Goal: Transaction & Acquisition: Purchase product/service

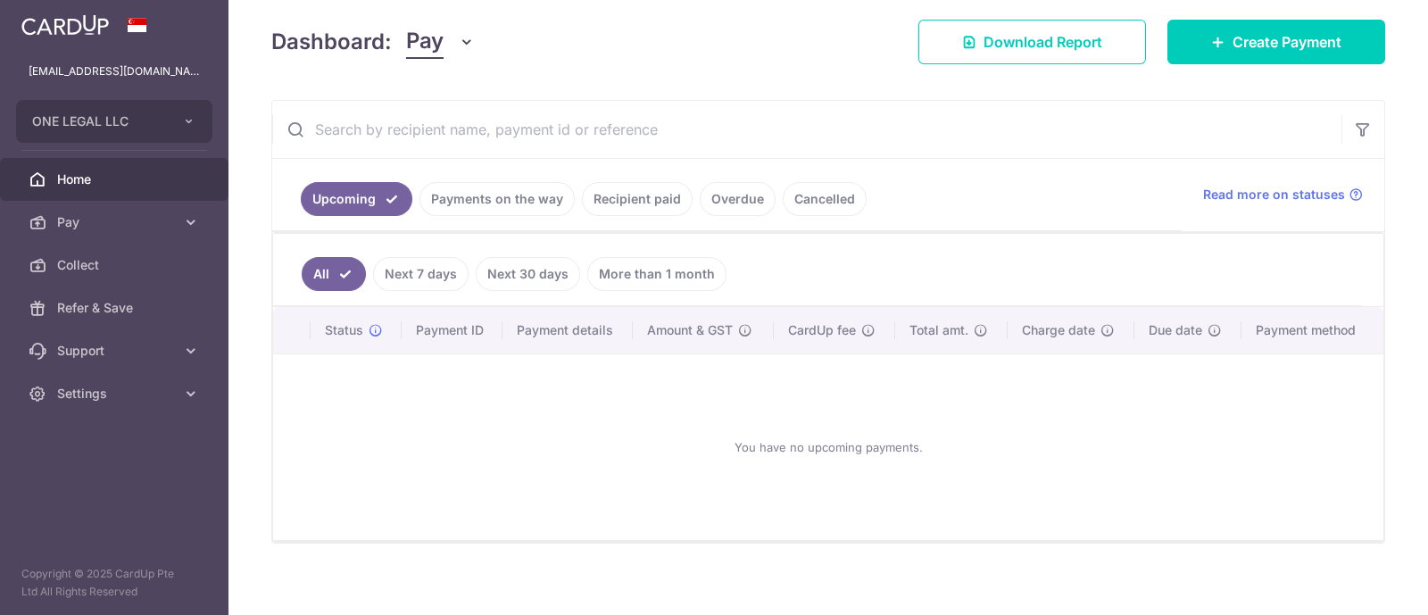
click at [647, 198] on link "Recipient paid" at bounding box center [637, 199] width 111 height 34
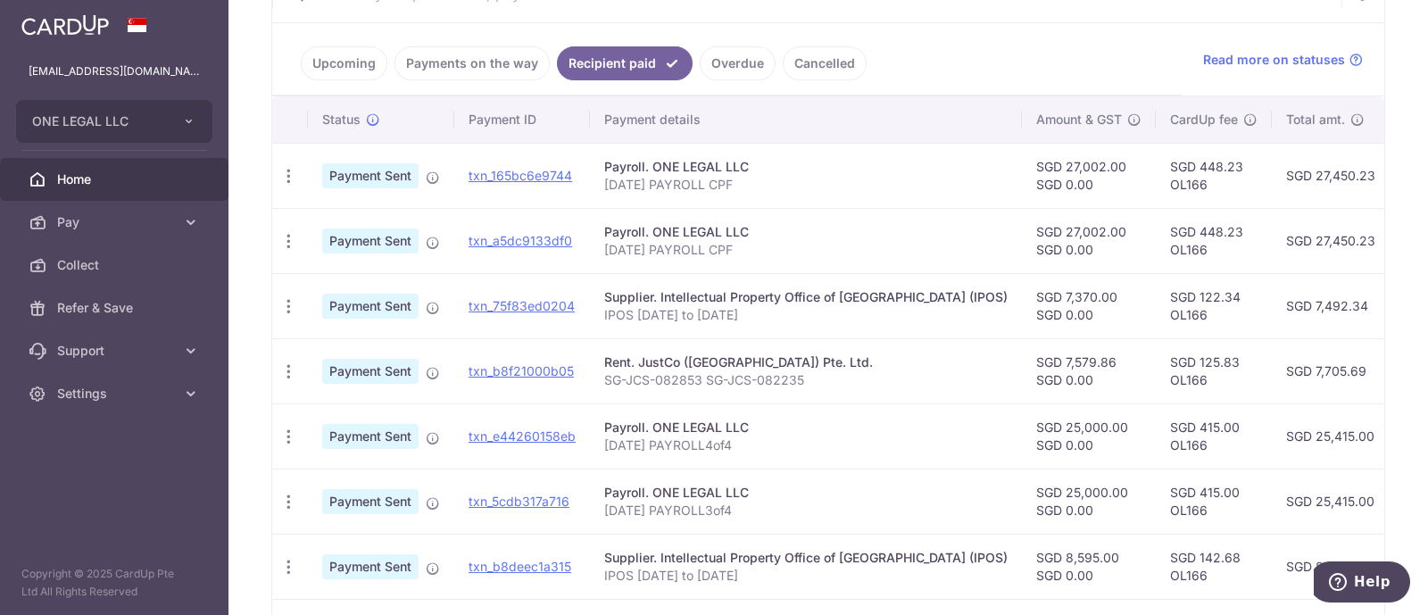
scroll to position [133, 0]
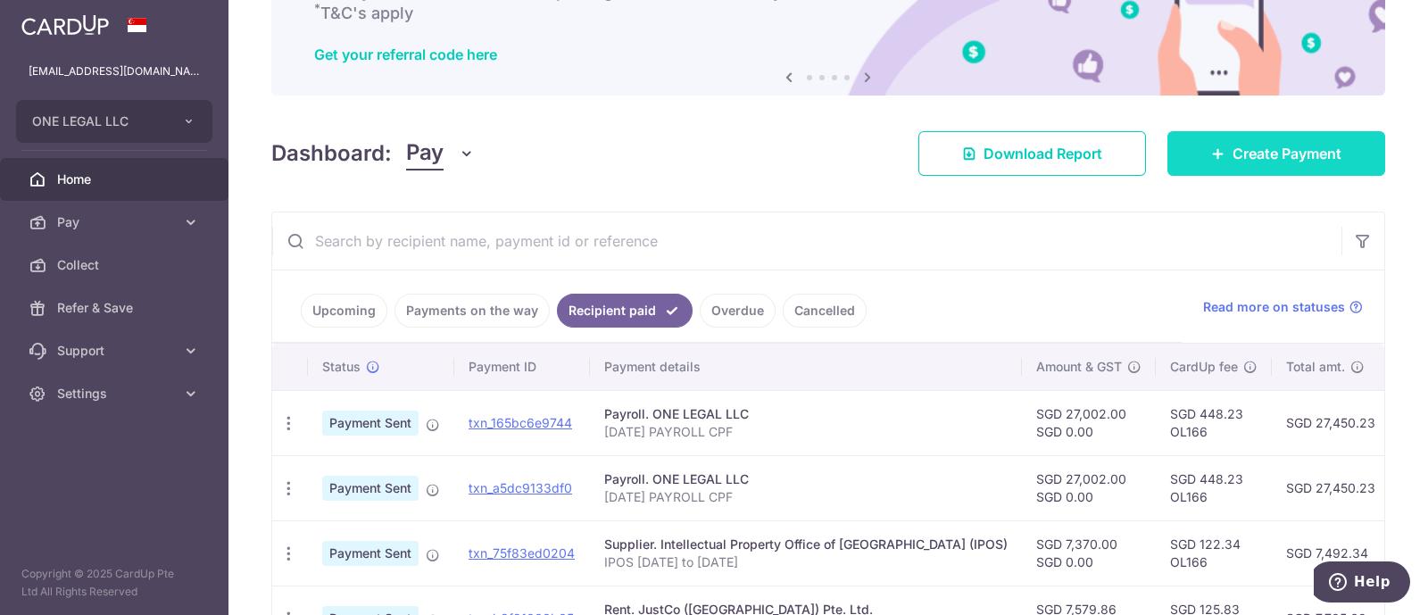
click at [1261, 147] on span "Create Payment" at bounding box center [1286, 153] width 109 height 21
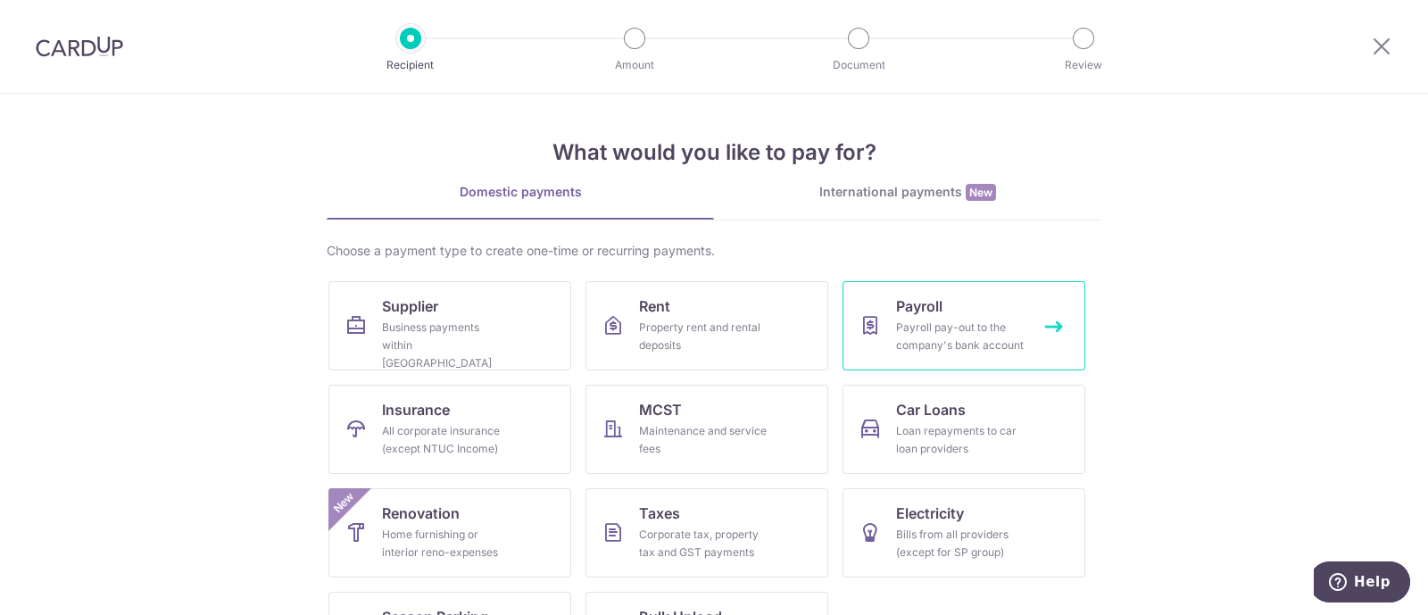
click at [943, 327] on div "Payroll pay-out to the company's bank account" at bounding box center [960, 337] width 128 height 36
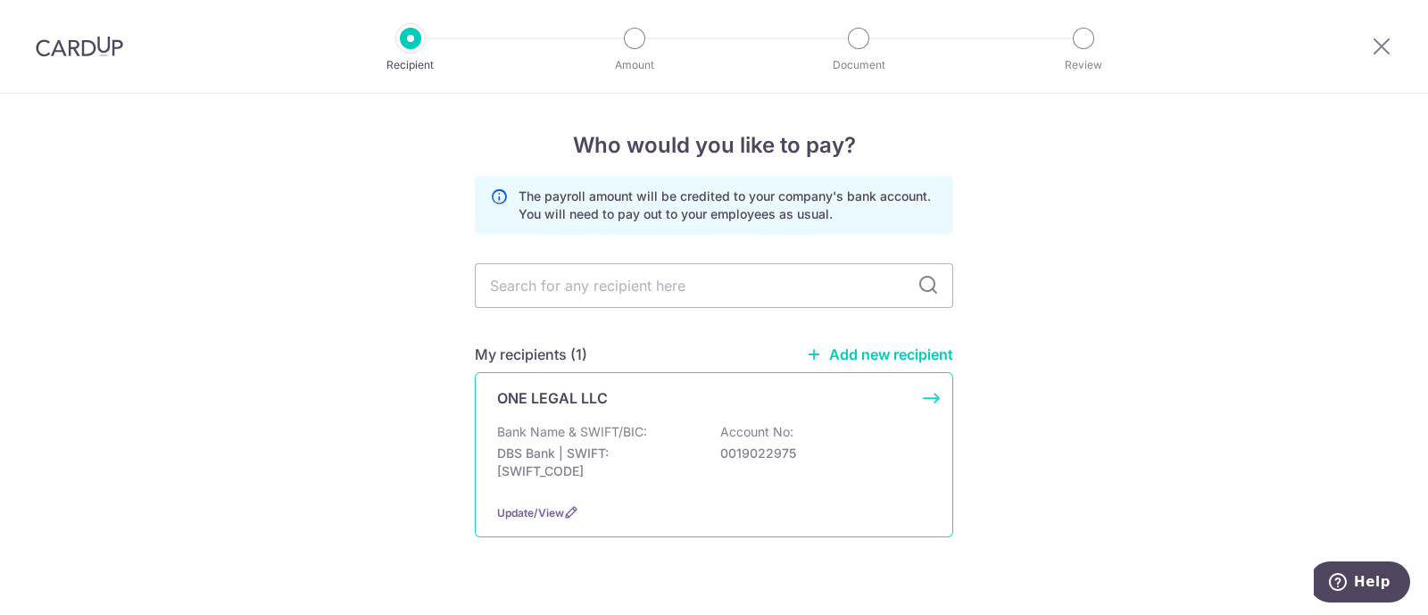
click at [584, 407] on p "ONE LEGAL LLC" at bounding box center [552, 397] width 111 height 21
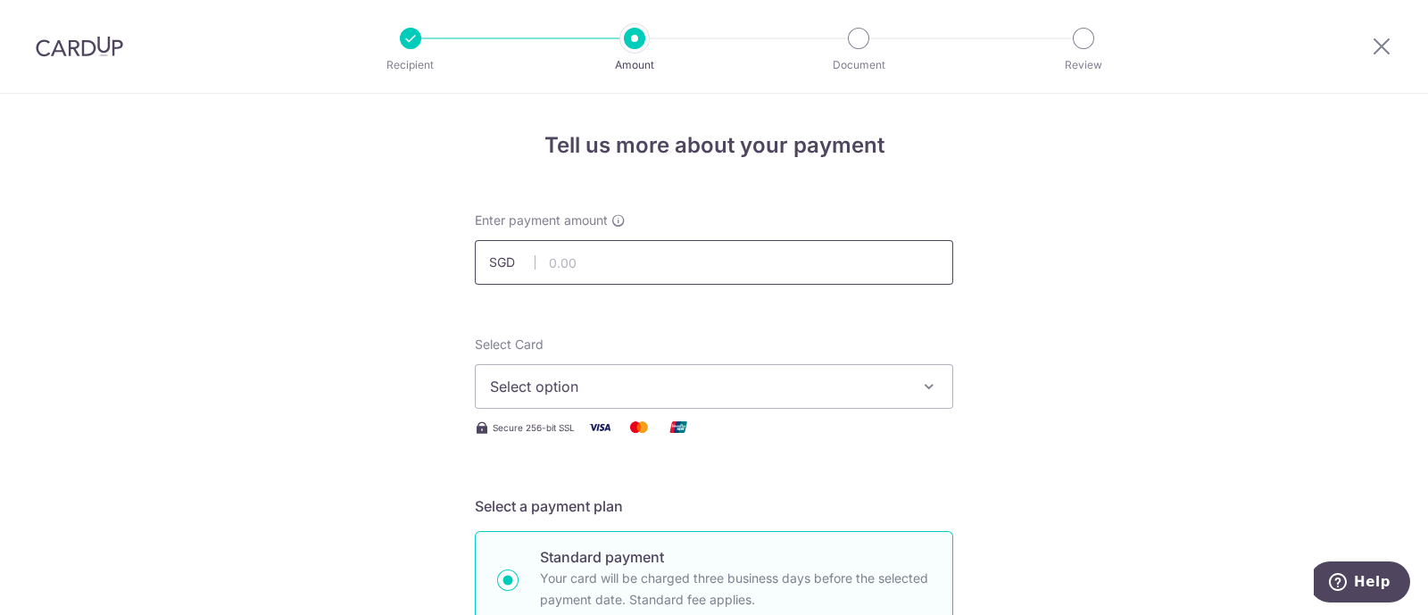
click at [598, 261] on input "text" at bounding box center [714, 262] width 478 height 45
paste input "22512.52"
type input "22,512.52"
click at [603, 383] on span "Select option" at bounding box center [698, 386] width 416 height 21
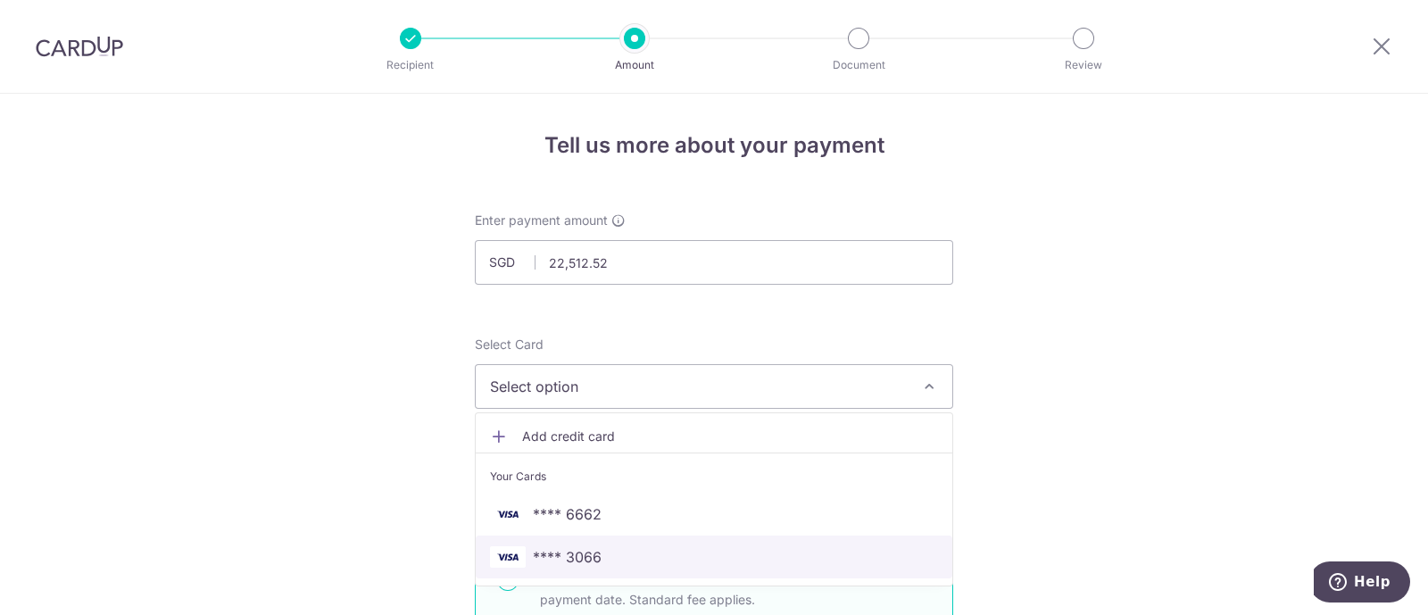
click at [585, 556] on span "**** 3066" at bounding box center [567, 556] width 69 height 21
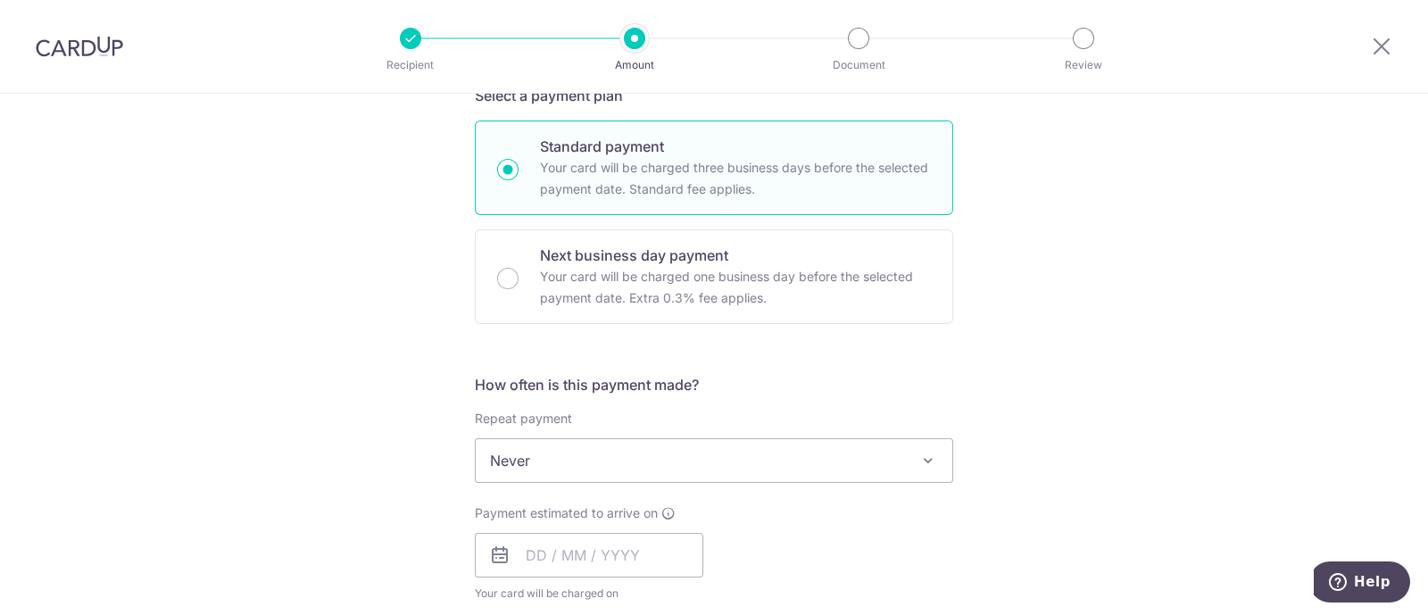
scroll to position [445, 0]
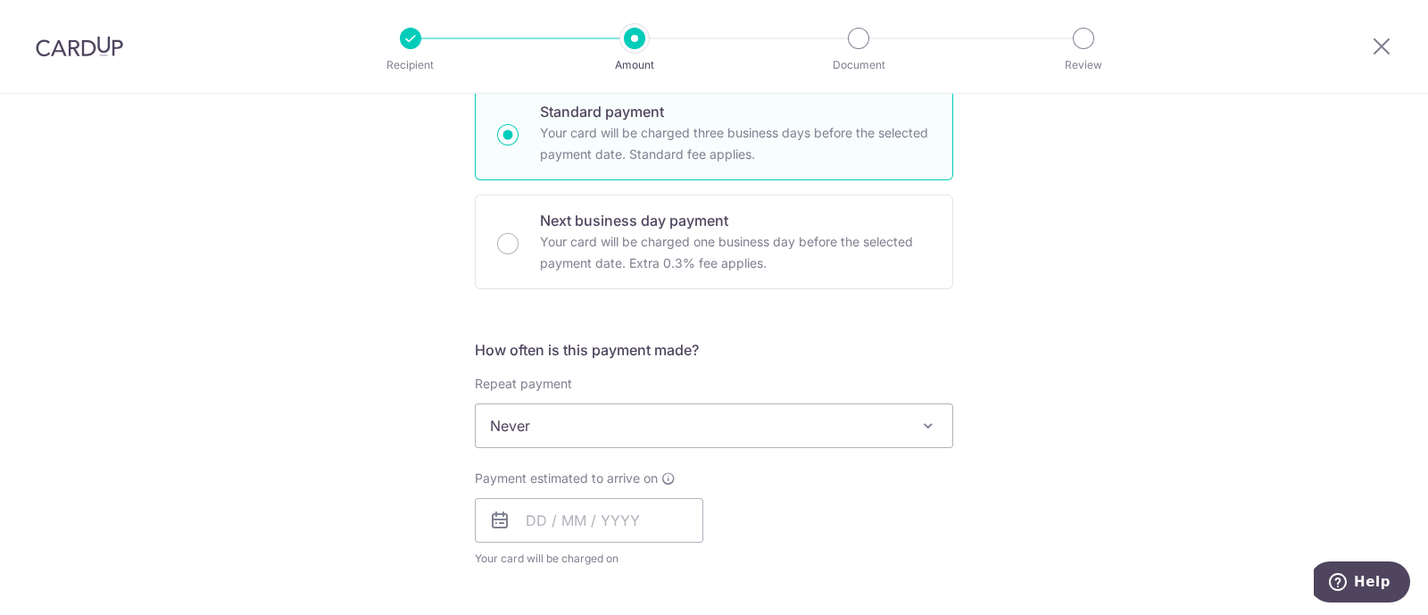
click at [683, 411] on span "Never" at bounding box center [714, 425] width 476 height 43
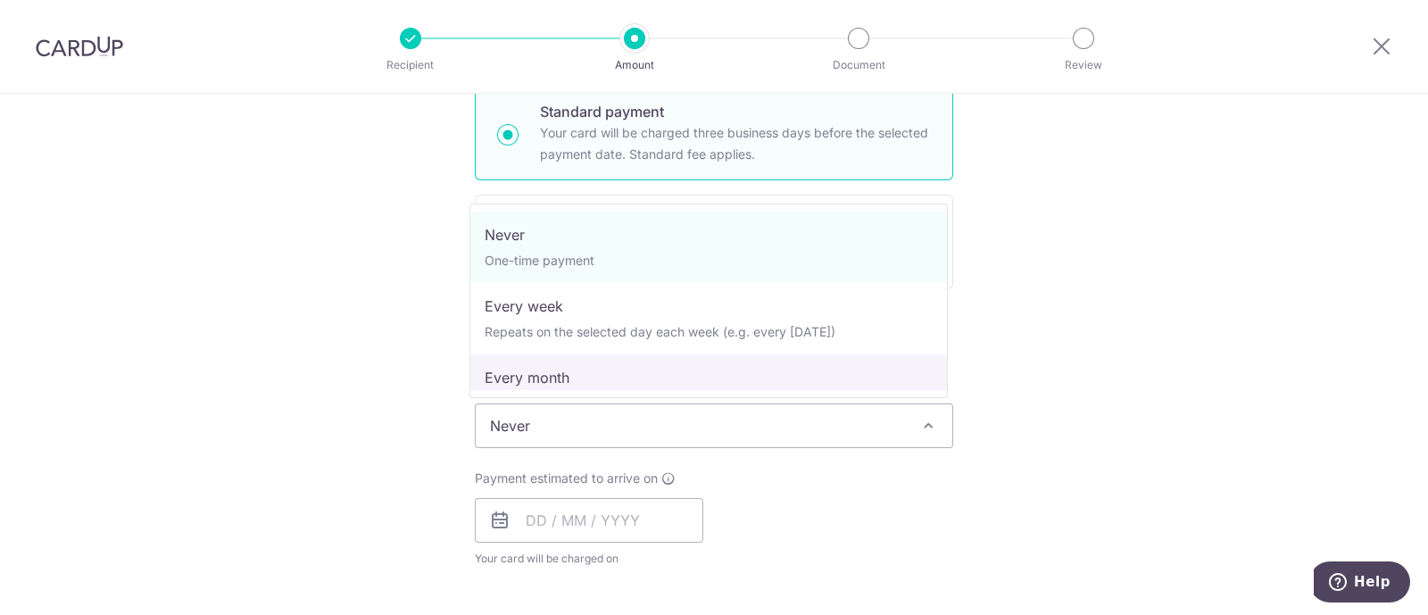
click at [296, 354] on div "Tell us more about your payment Enter payment amount SGD 22,512.52 22512.52 Sel…" at bounding box center [714, 506] width 1428 height 1716
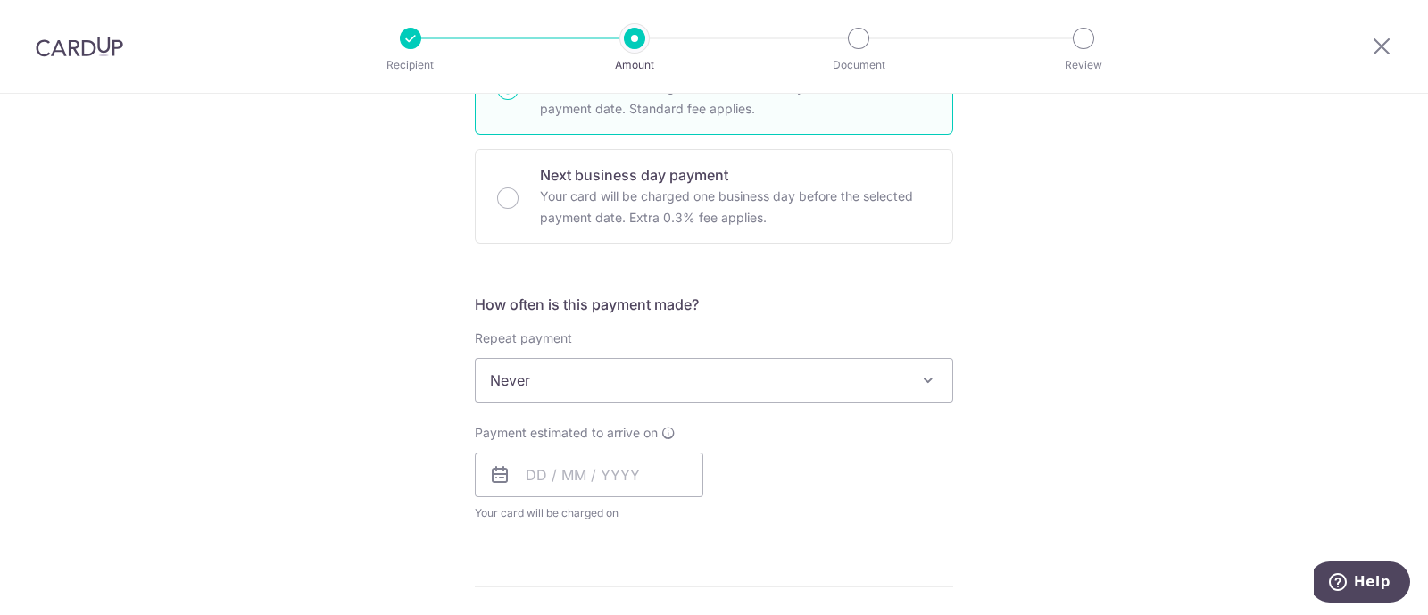
scroll to position [558, 0]
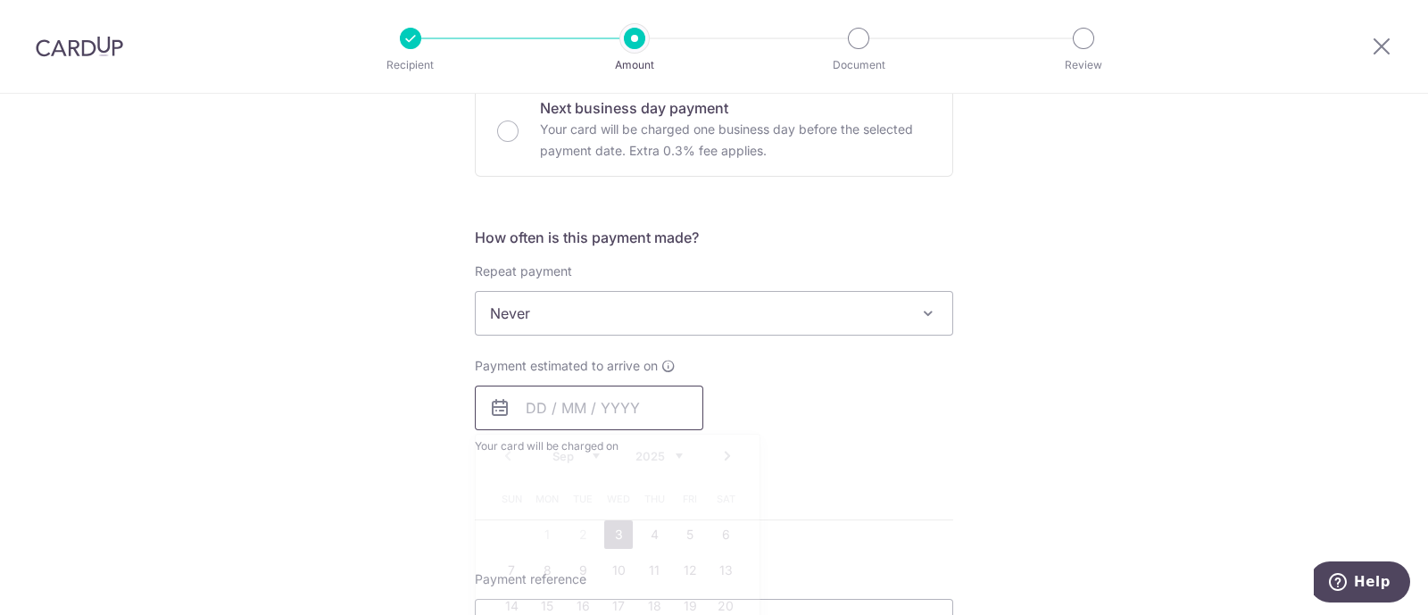
click at [640, 409] on input "text" at bounding box center [589, 407] width 228 height 45
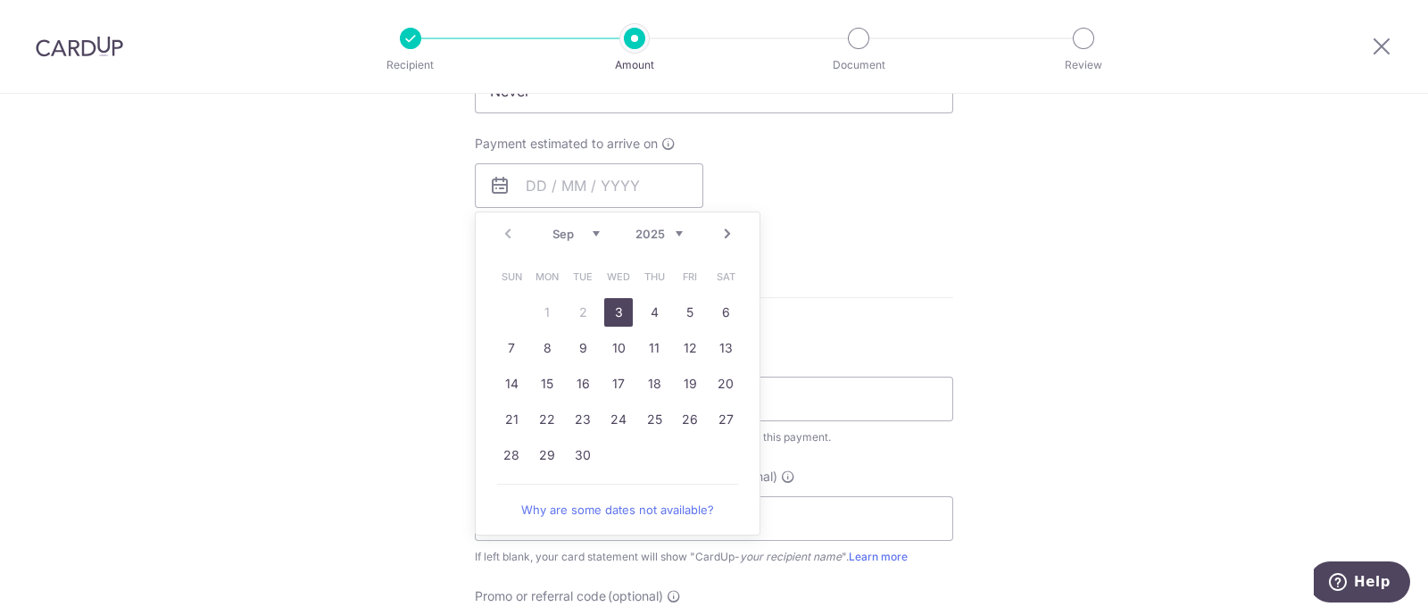
click at [612, 312] on link "3" at bounding box center [618, 312] width 29 height 29
type input "03/09/2025"
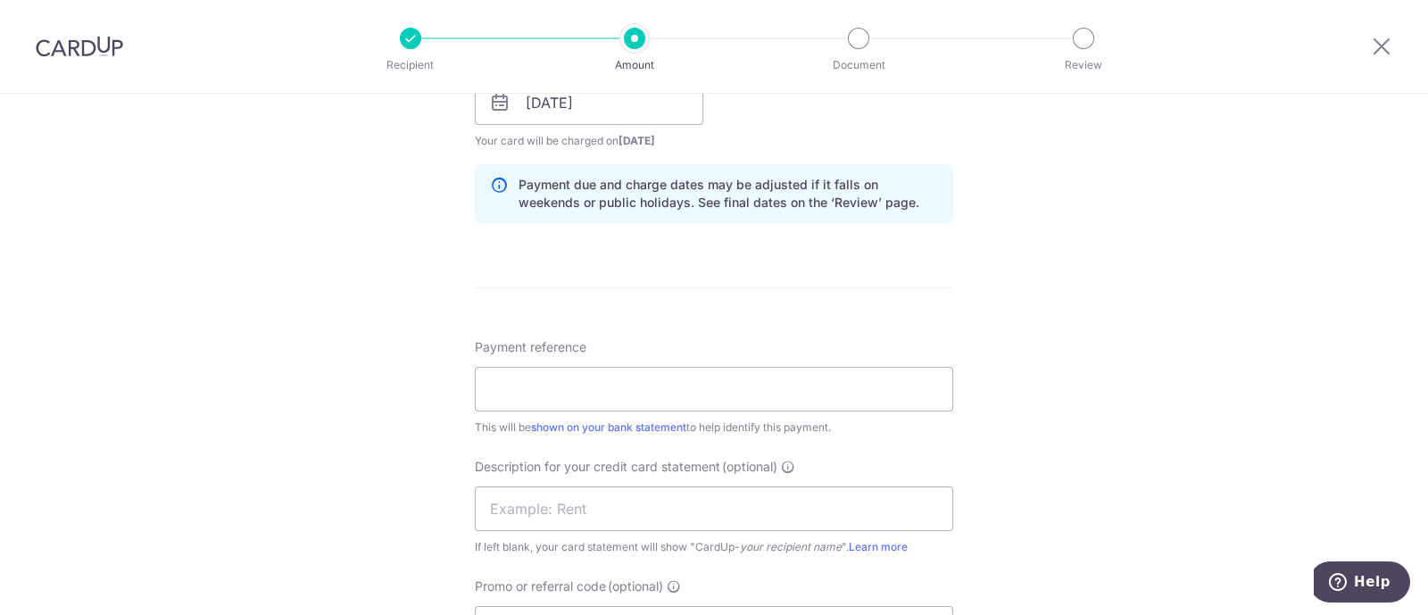
scroll to position [891, 0]
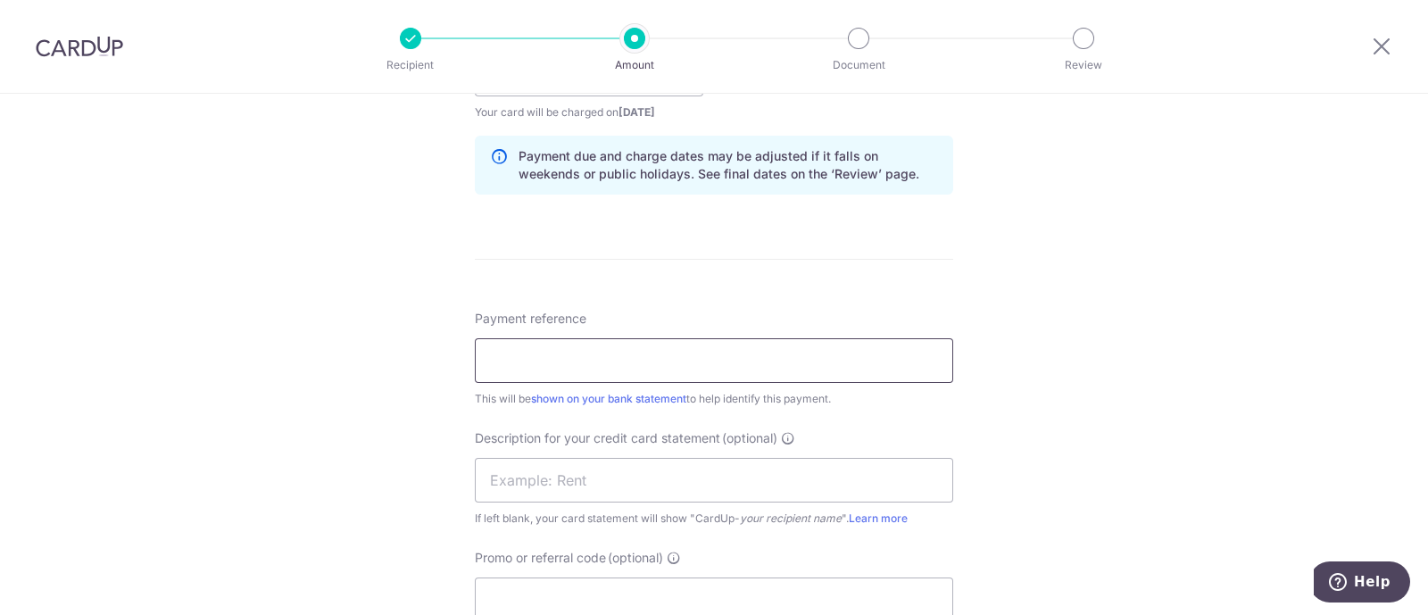
click at [582, 358] on input "Payment reference" at bounding box center [714, 360] width 478 height 45
click at [513, 354] on input "JUN2025 PAYROLL3of4" at bounding box center [714, 360] width 478 height 45
drag, startPoint x: 683, startPoint y: 356, endPoint x: 305, endPoint y: 350, distance: 377.5
click at [299, 350] on div "Tell us more about your payment Enter payment amount SGD 22,512.52 22512.52 Sel…" at bounding box center [714, 96] width 1428 height 1789
type input "JUL2025 PAYROLL1of4"
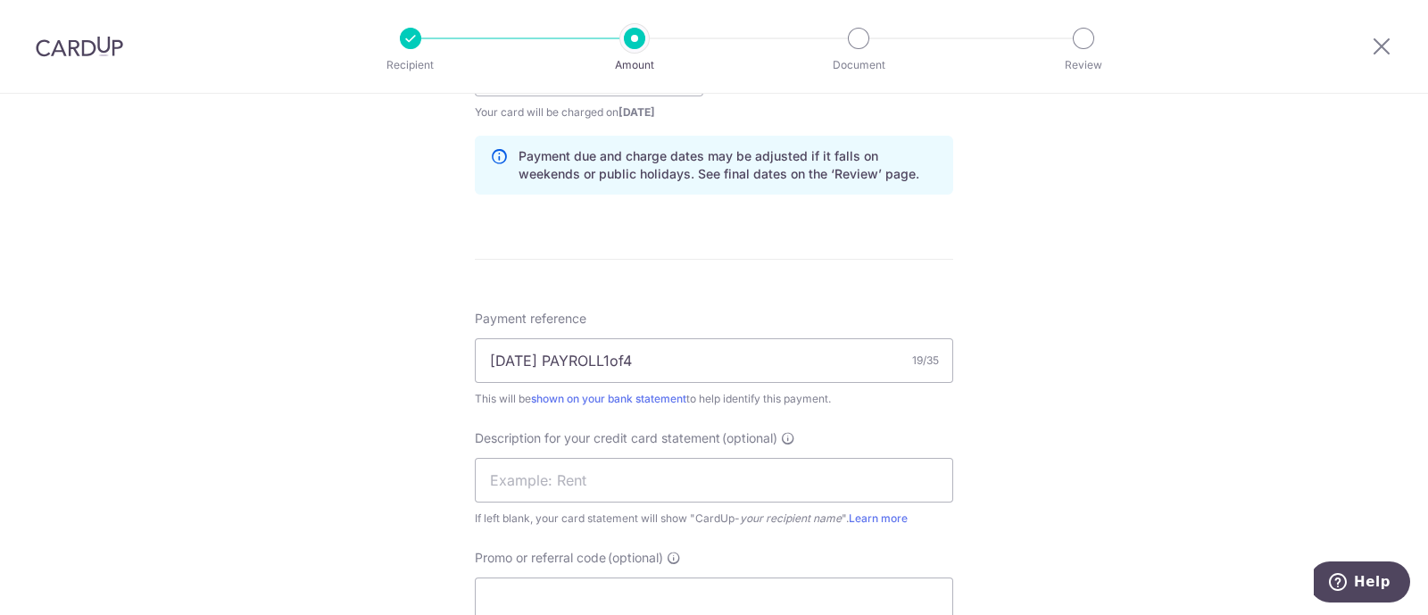
click at [1057, 314] on div "Tell us more about your payment Enter payment amount SGD 22,512.52 22512.52 Sel…" at bounding box center [714, 96] width 1428 height 1789
click at [252, 360] on div "Tell us more about your payment Enter payment amount SGD 22,512.52 22512.52 Sel…" at bounding box center [714, 96] width 1428 height 1789
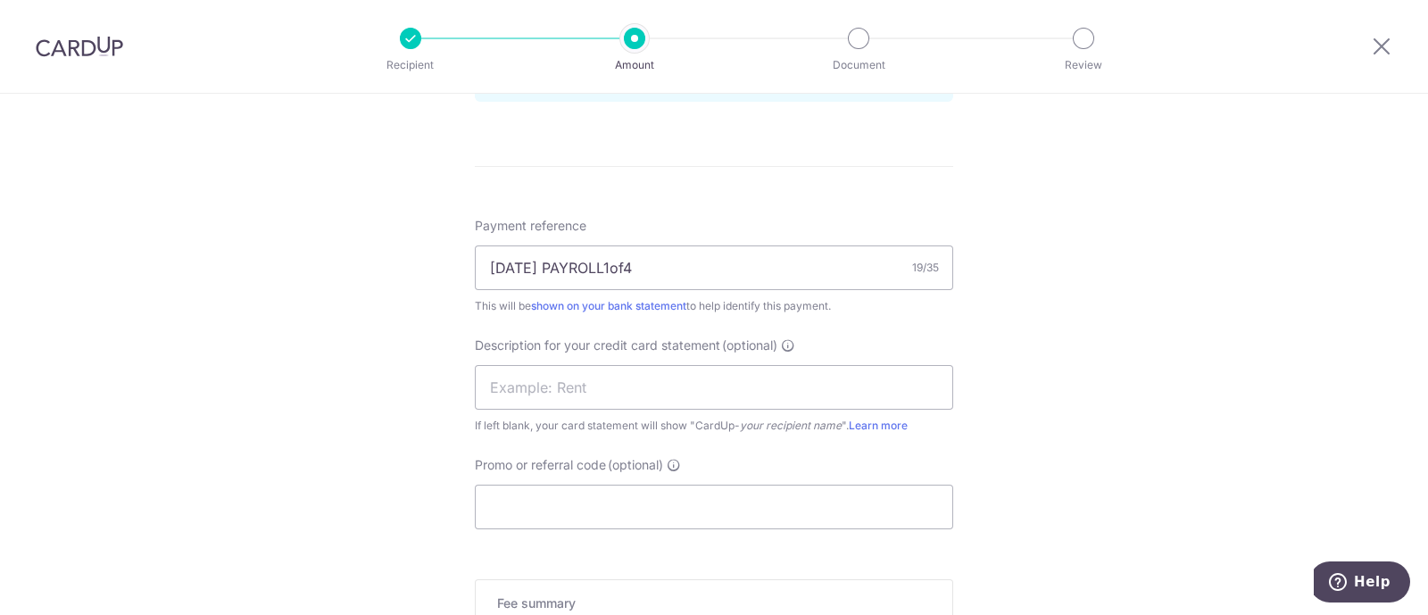
scroll to position [1115, 0]
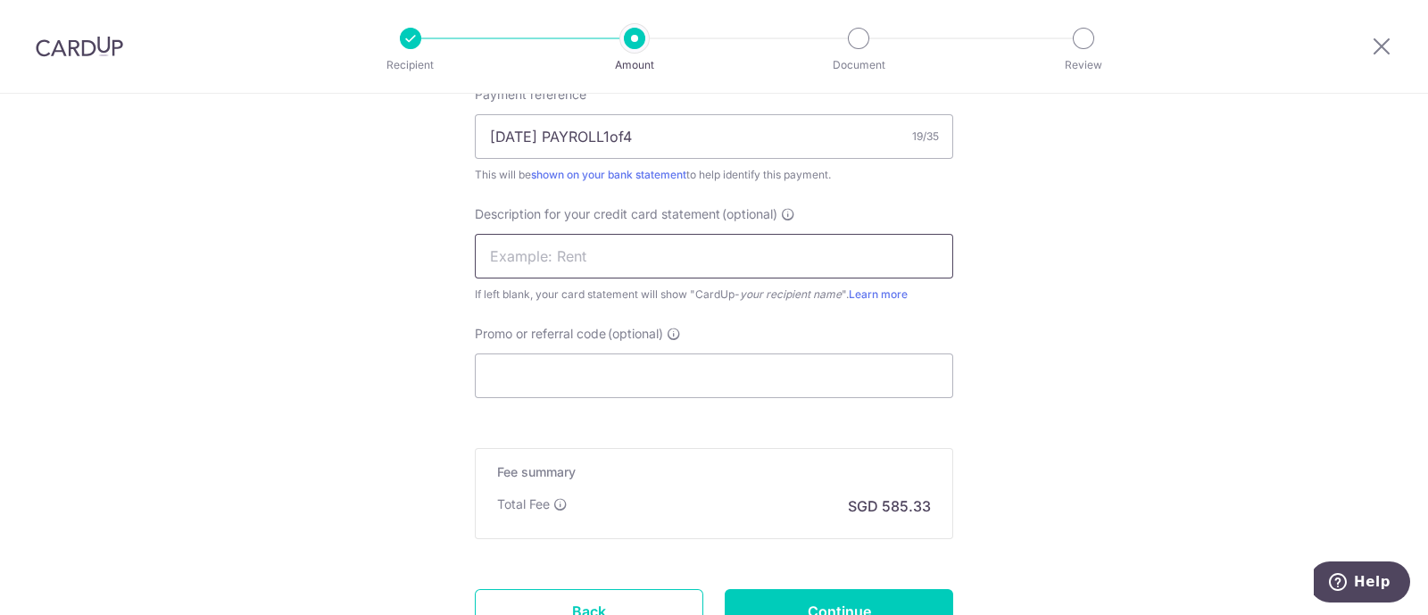
click at [549, 253] on input "text" at bounding box center [714, 256] width 478 height 45
click at [515, 261] on input "JUN2025 PAYROLL" at bounding box center [714, 256] width 478 height 45
type input "JUL2025 PAYROLL"
click at [663, 368] on input "Promo or referral code (optional)" at bounding box center [714, 375] width 478 height 45
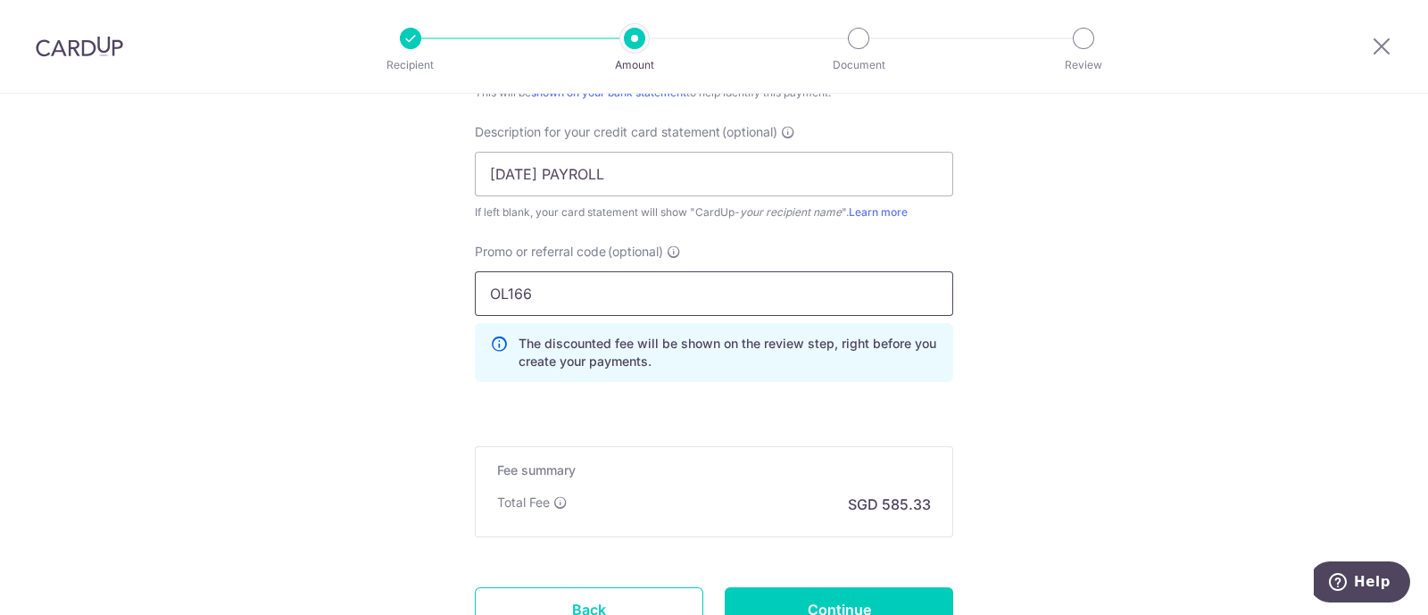
scroll to position [1345, 0]
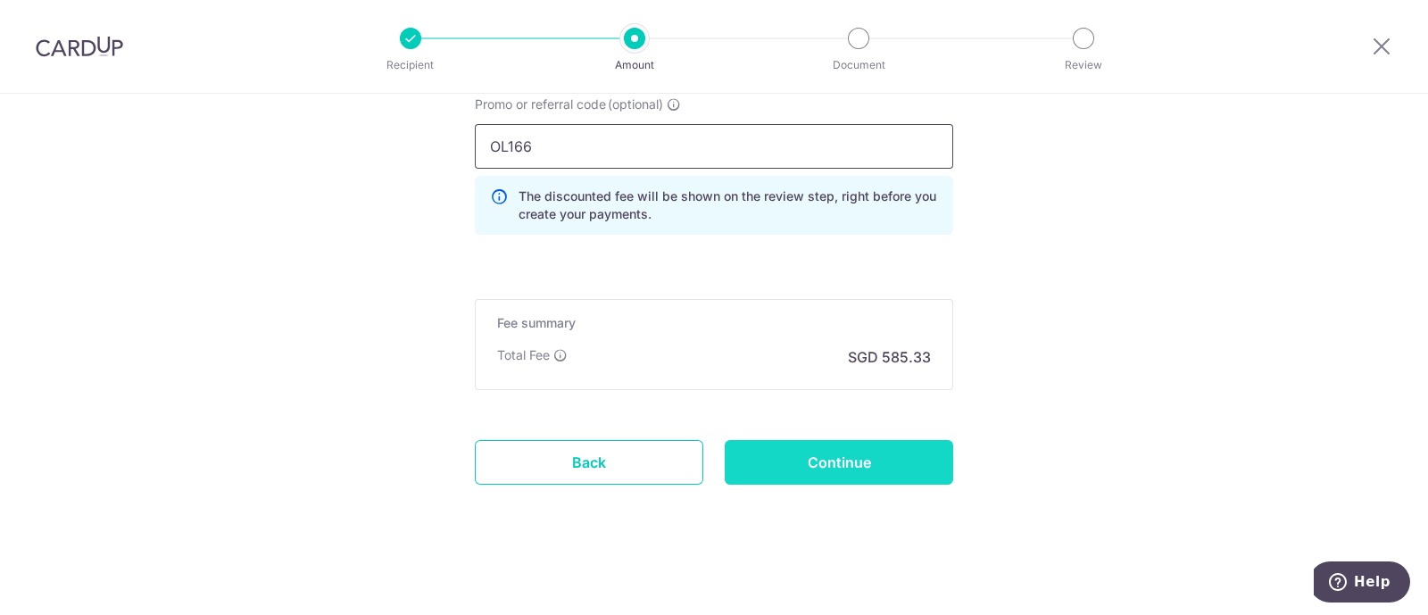
type input "OL166"
click at [857, 446] on input "Continue" at bounding box center [838, 462] width 228 height 45
type input "Create Schedule"
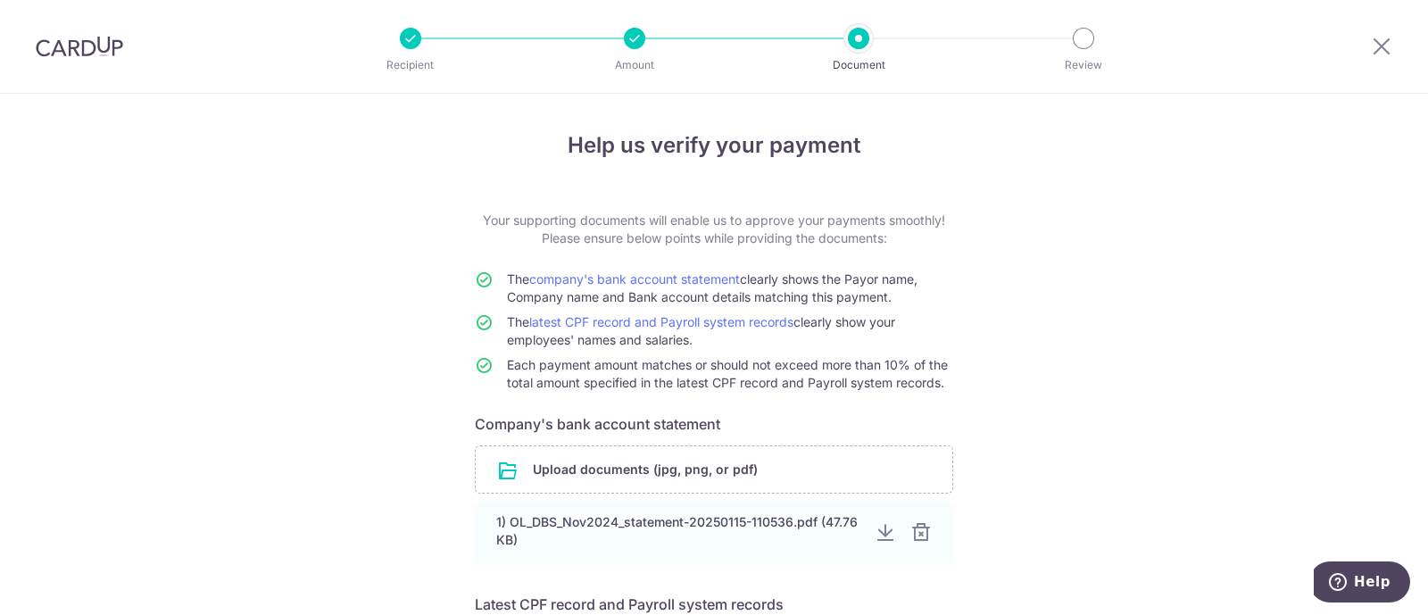
scroll to position [214, 0]
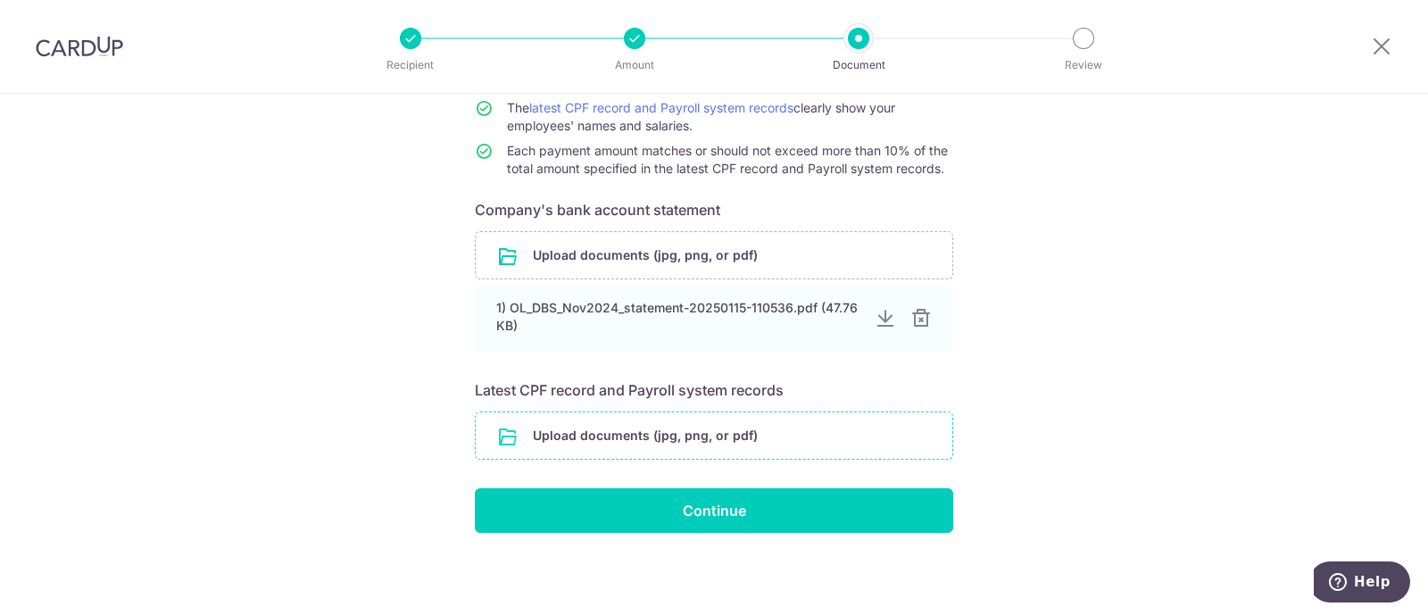
click at [673, 447] on input "file" at bounding box center [714, 435] width 476 height 46
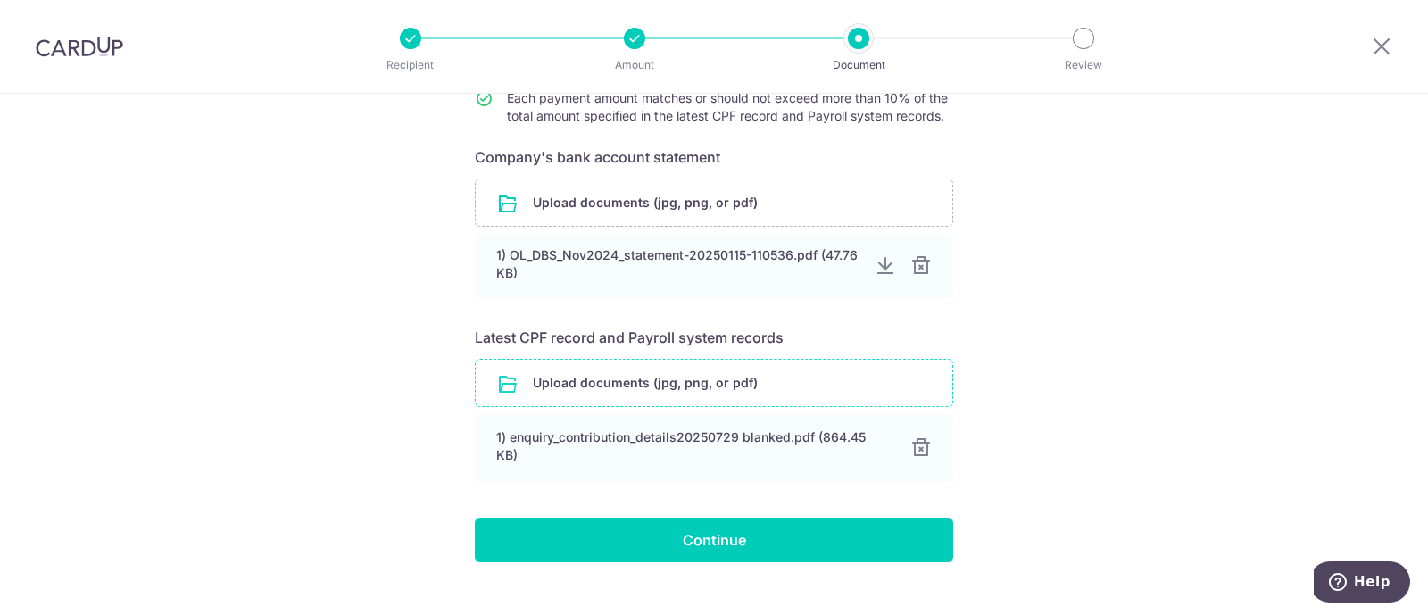
scroll to position [296, 0]
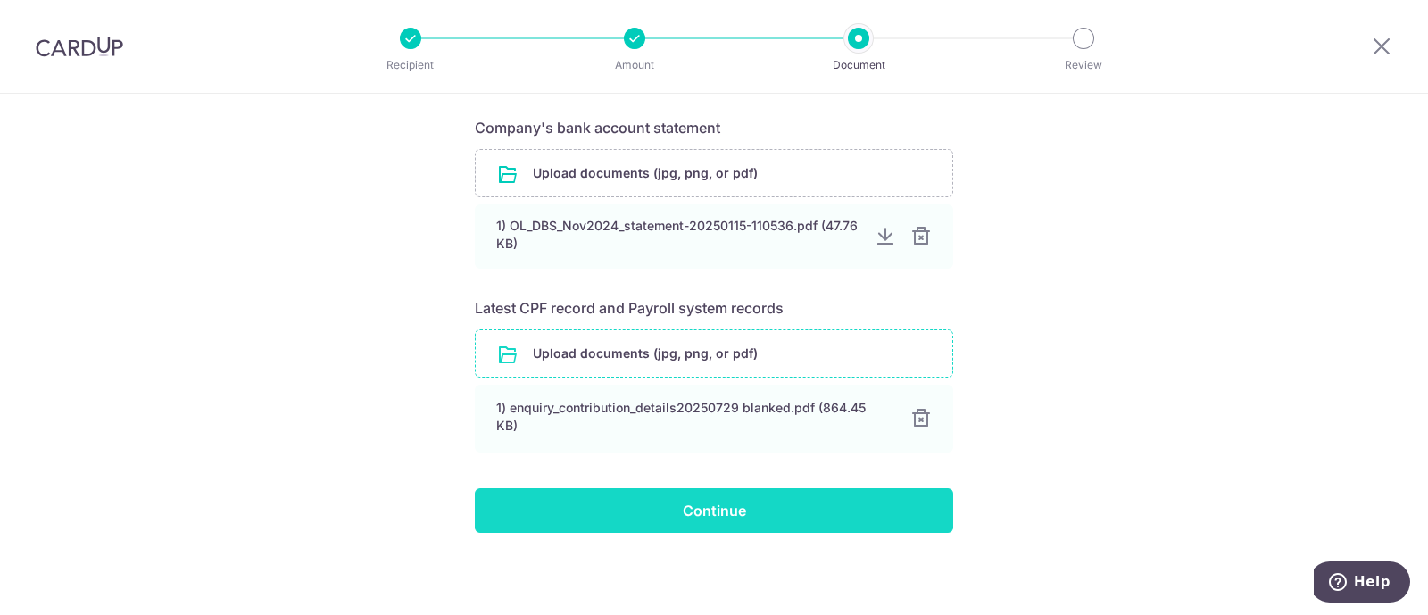
click at [776, 513] on input "Continue" at bounding box center [714, 510] width 478 height 45
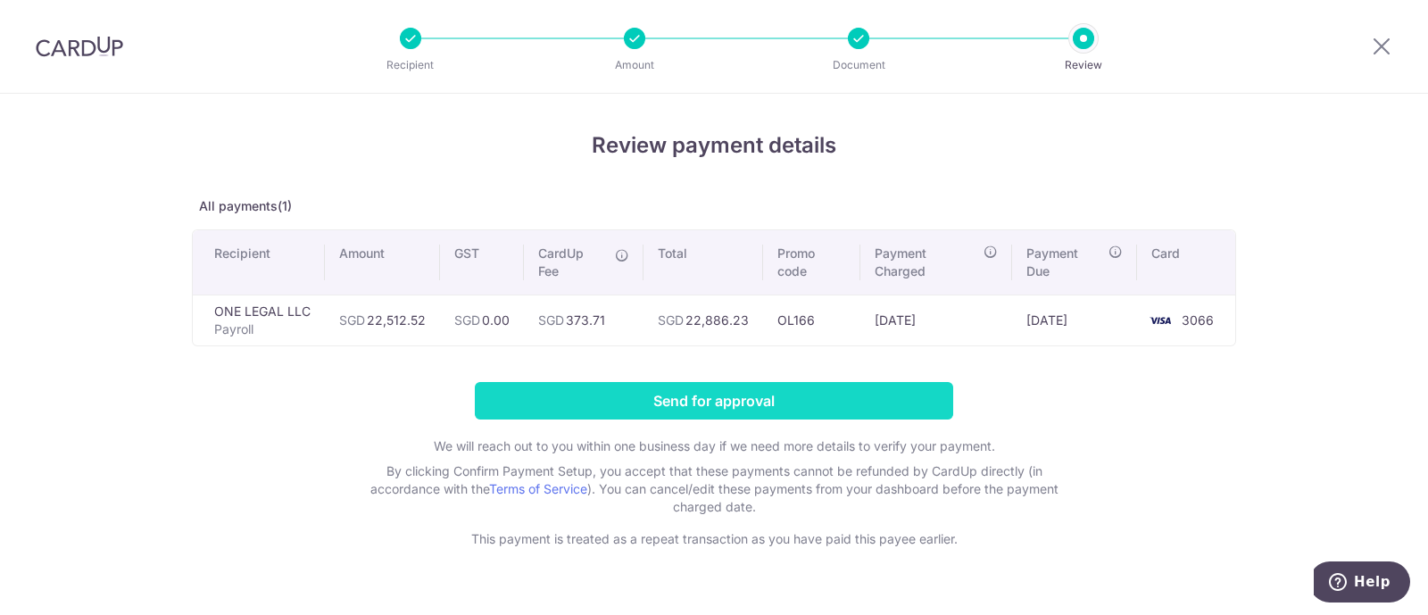
click at [732, 401] on input "Send for approval" at bounding box center [714, 400] width 478 height 37
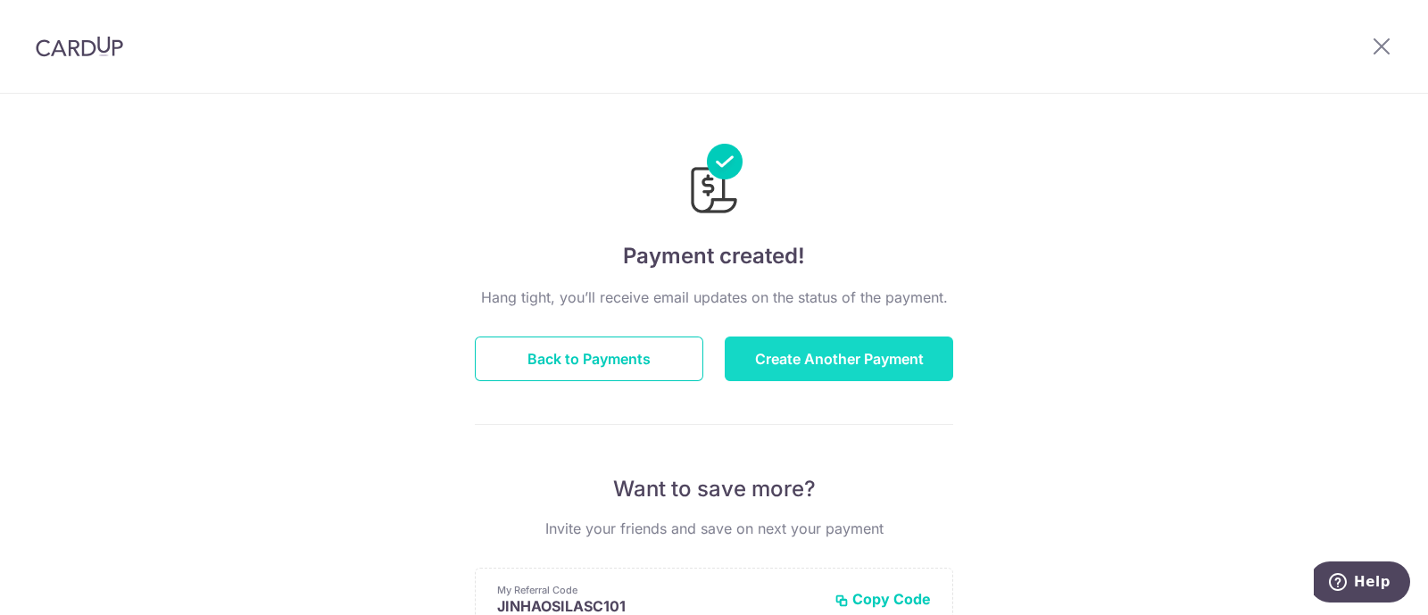
click at [879, 346] on button "Create Another Payment" at bounding box center [838, 358] width 228 height 45
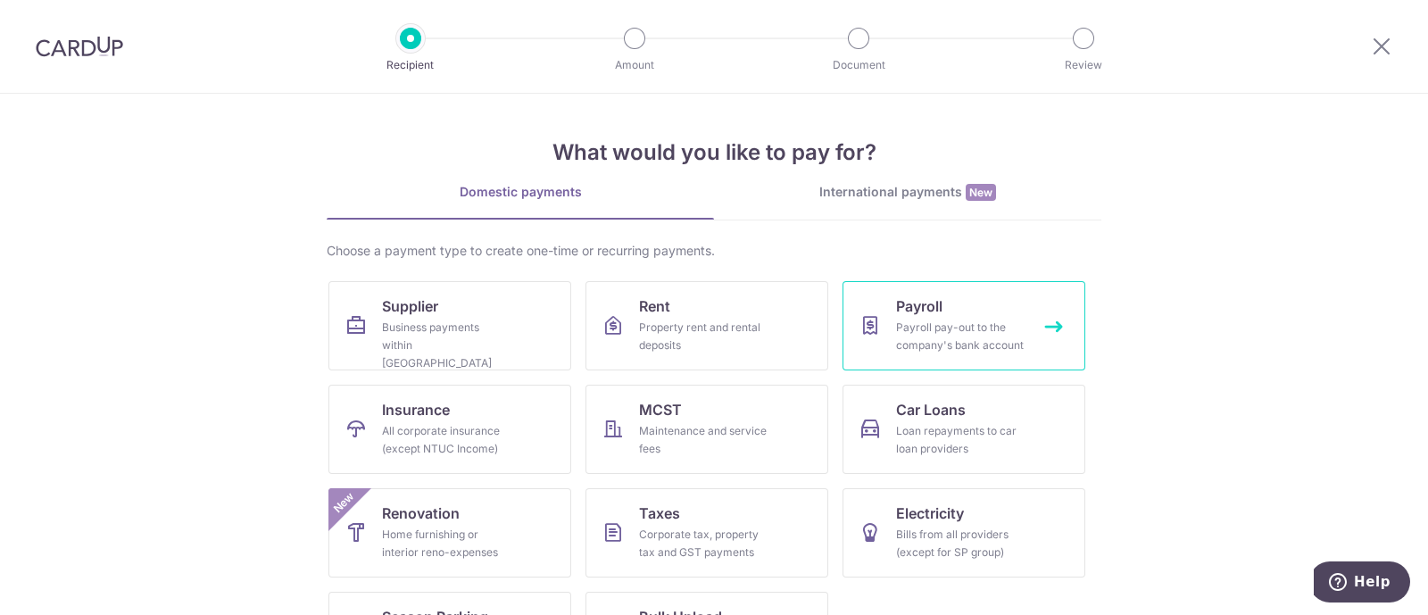
drag, startPoint x: 0, startPoint y: 0, endPoint x: 952, endPoint y: 319, distance: 1003.9
click at [952, 319] on div "Payroll pay-out to the company's bank account" at bounding box center [960, 337] width 128 height 36
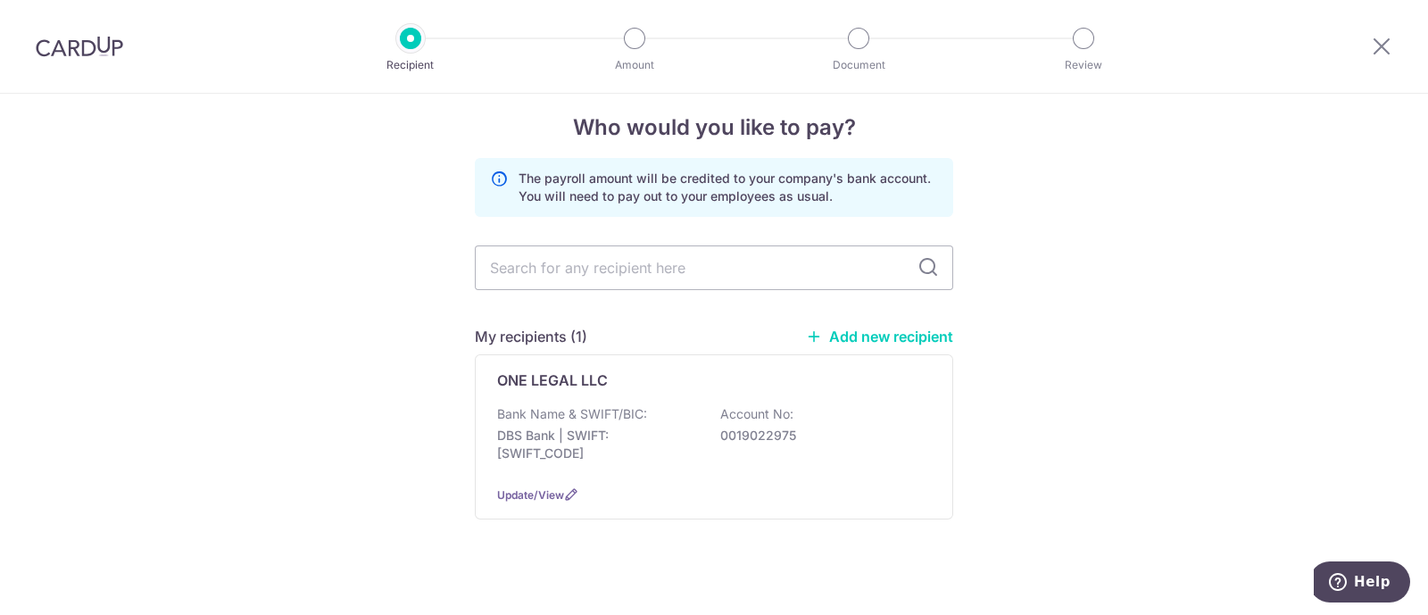
scroll to position [32, 0]
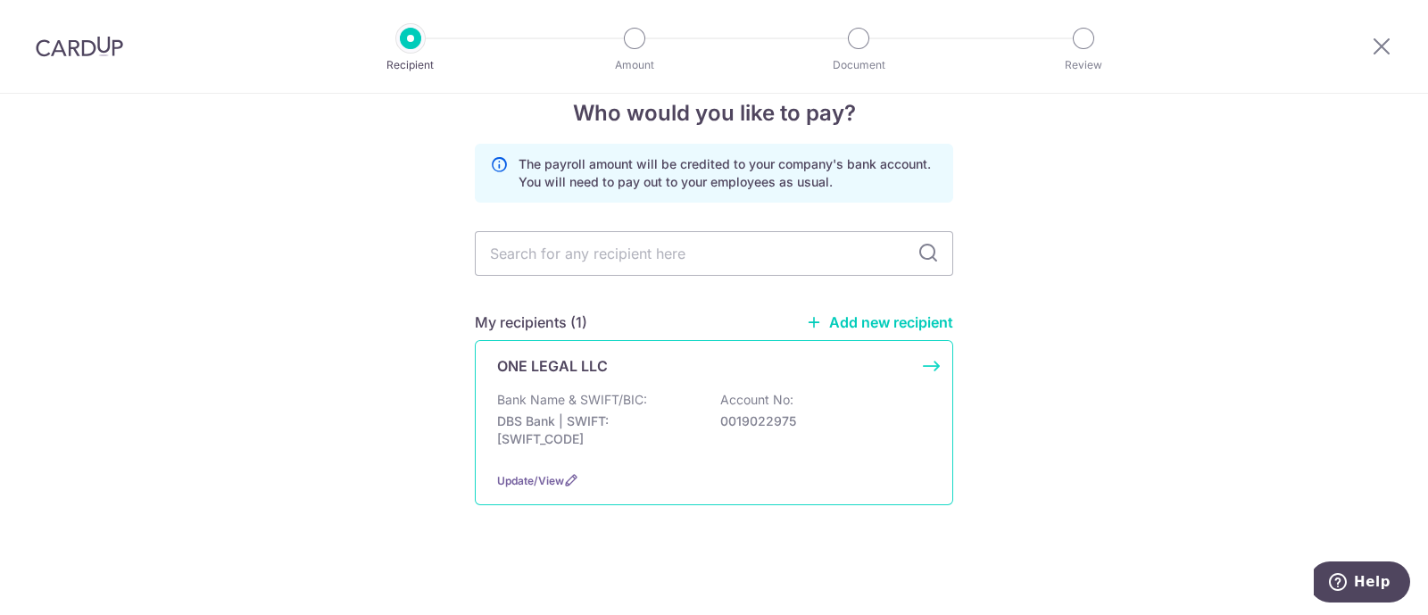
click at [668, 391] on div "Bank Name & SWIFT/BIC: DBS Bank | SWIFT: [SWIFT_CODE] Account No: 0019022975" at bounding box center [714, 424] width 434 height 66
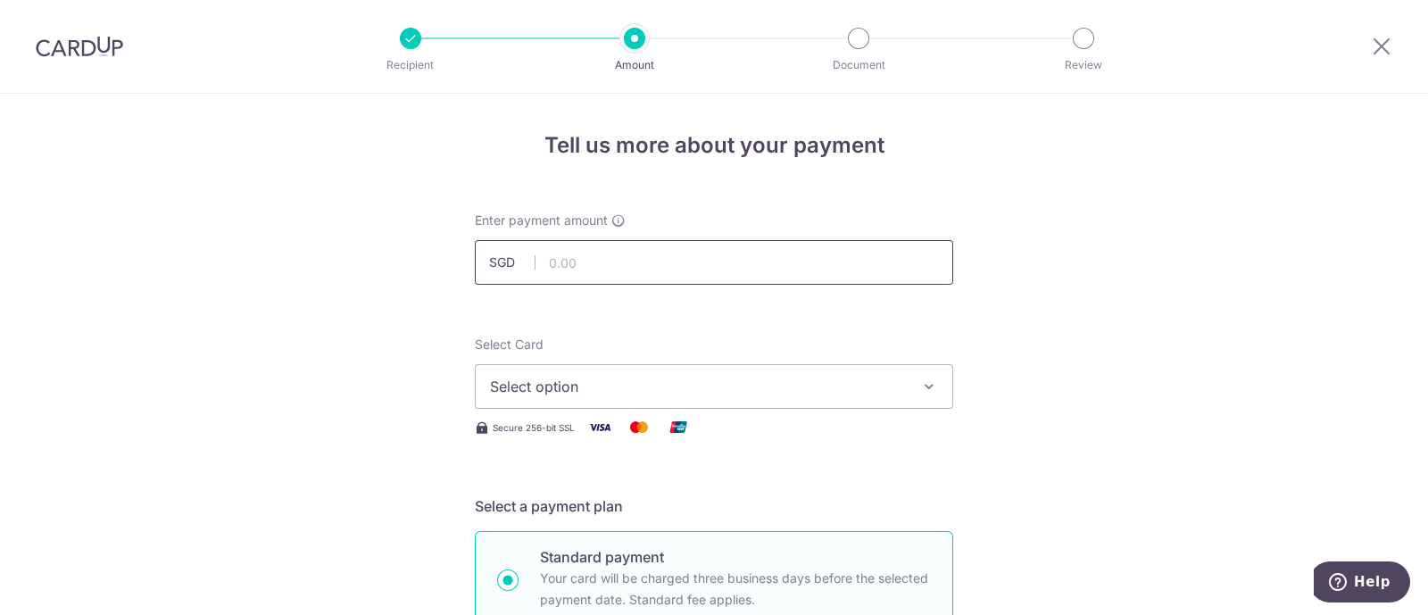
click at [598, 283] on input "text" at bounding box center [714, 262] width 478 height 45
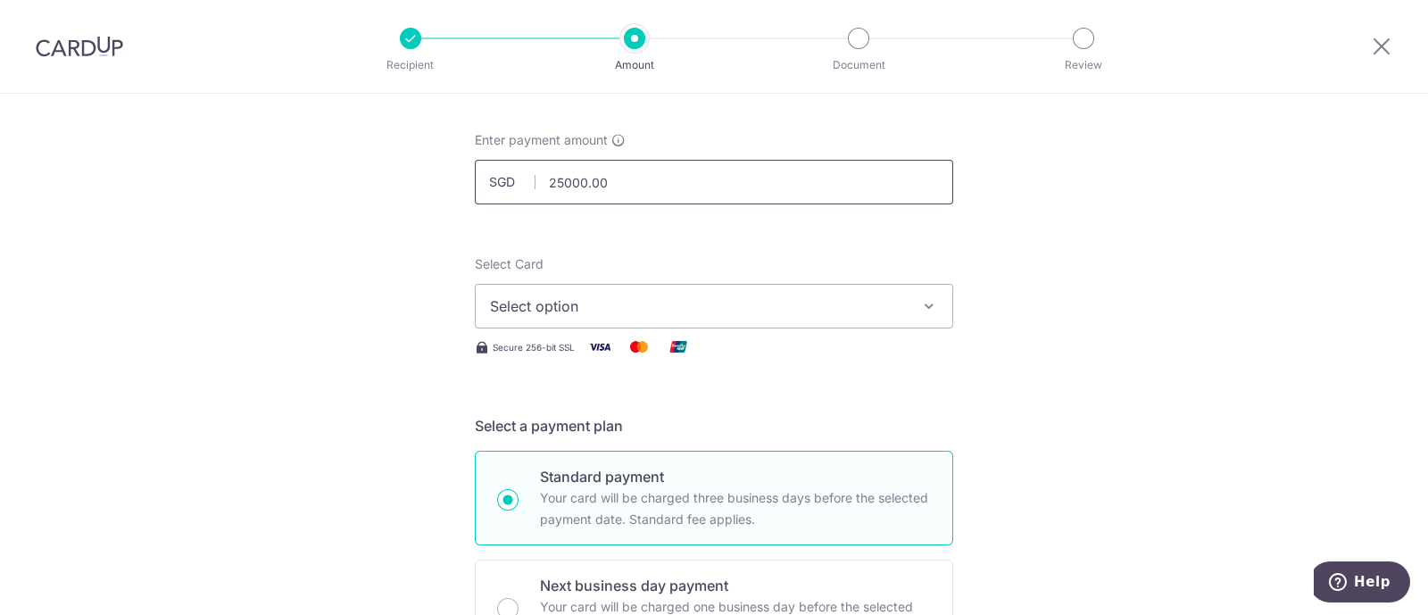
scroll to position [111, 0]
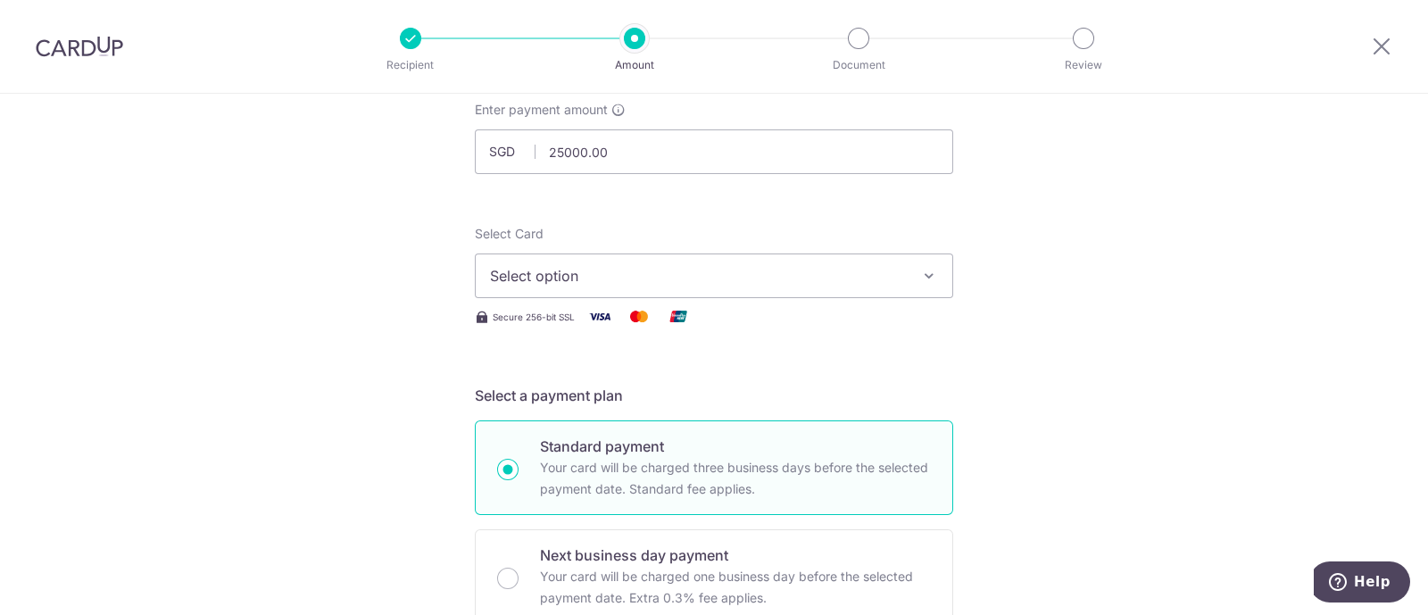
type input "25,000.00"
click at [586, 278] on span "Select option" at bounding box center [698, 275] width 416 height 21
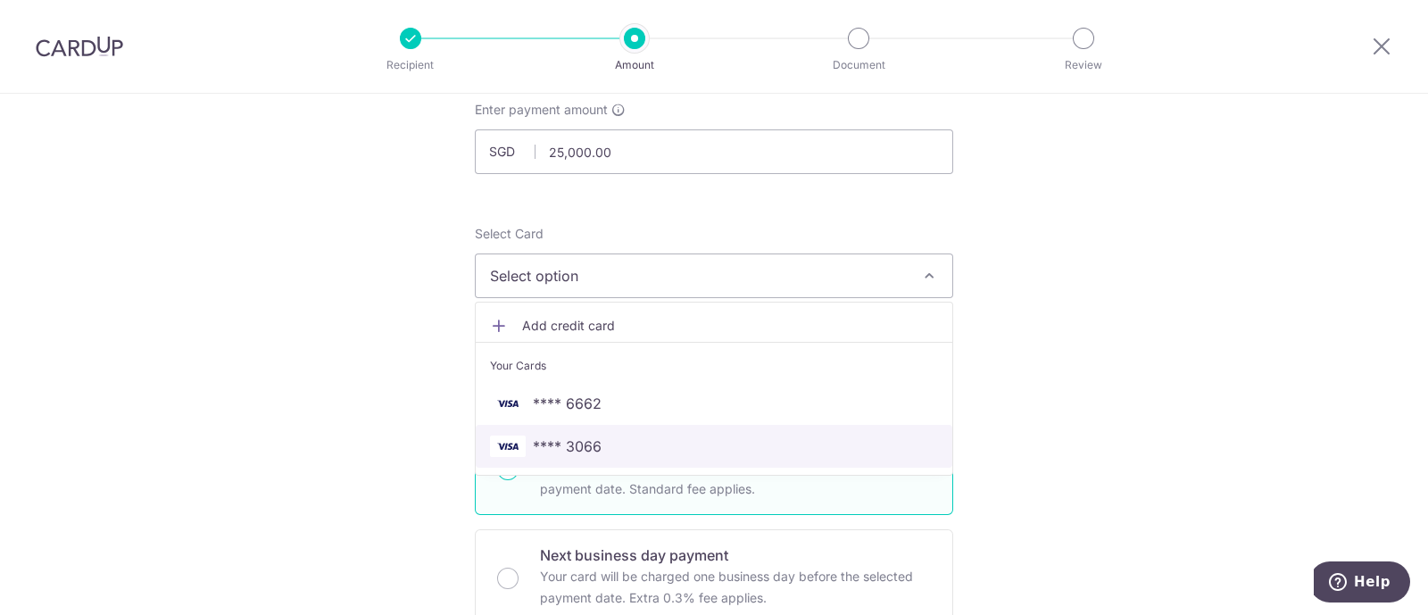
click at [593, 435] on span "**** 3066" at bounding box center [567, 445] width 69 height 21
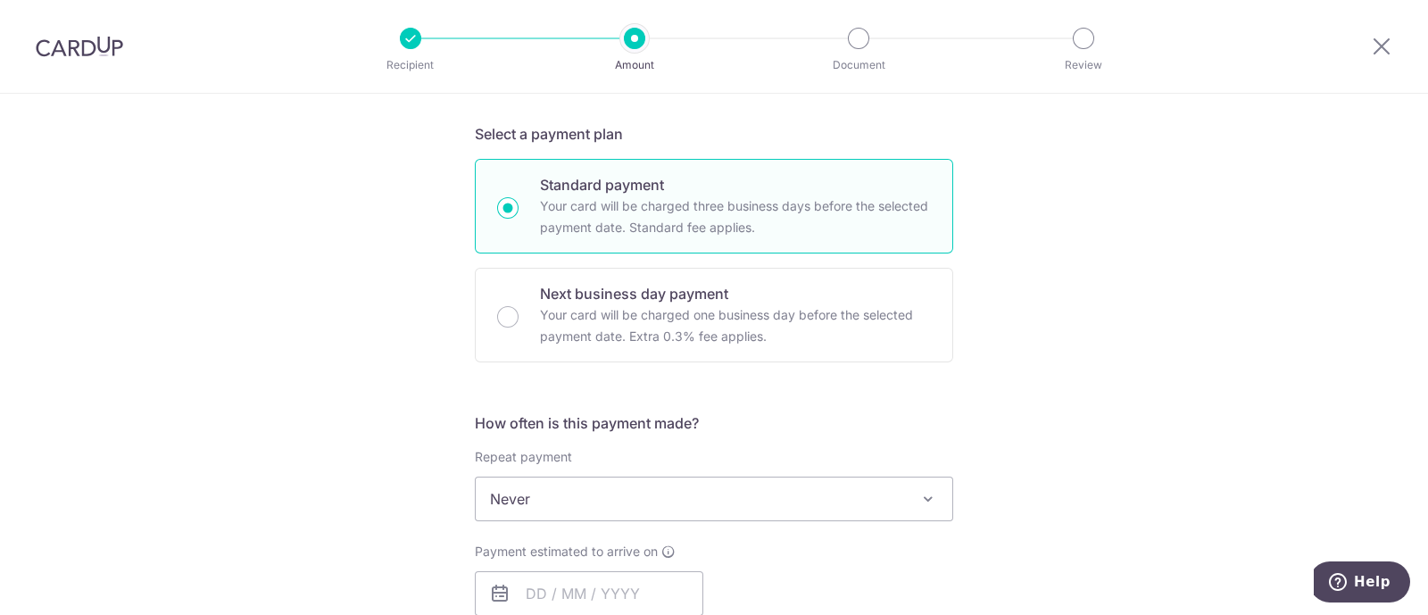
scroll to position [445, 0]
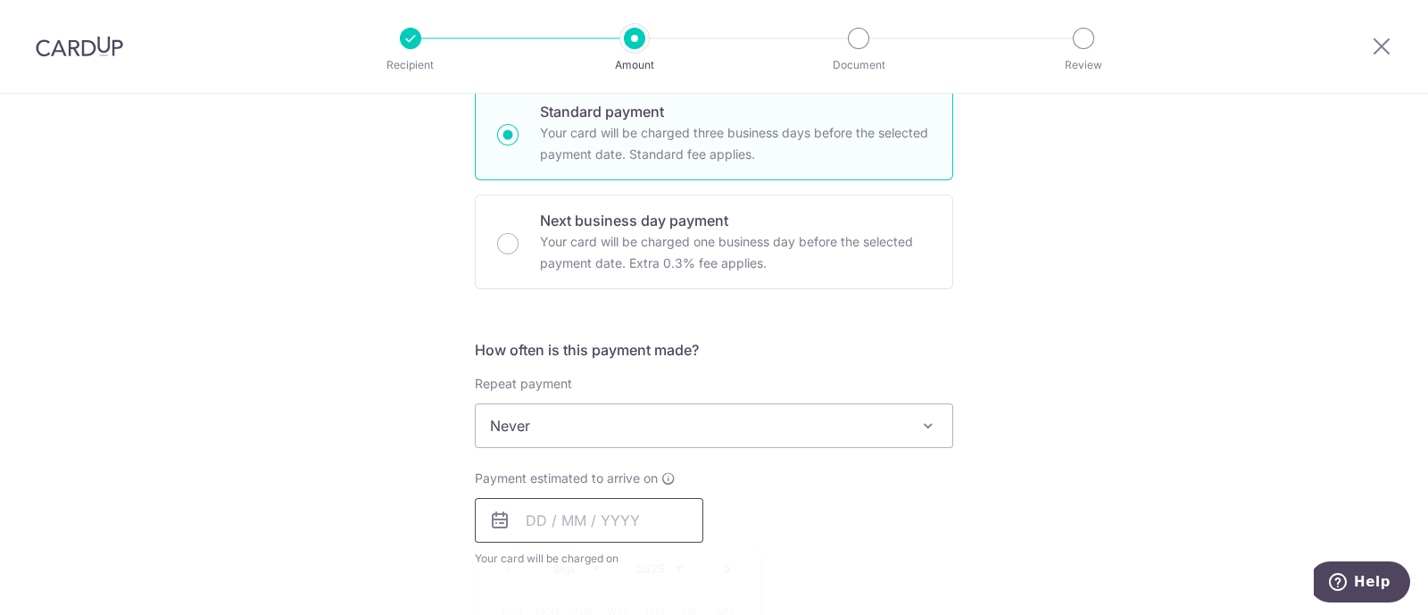
click at [567, 526] on input "text" at bounding box center [589, 520] width 228 height 45
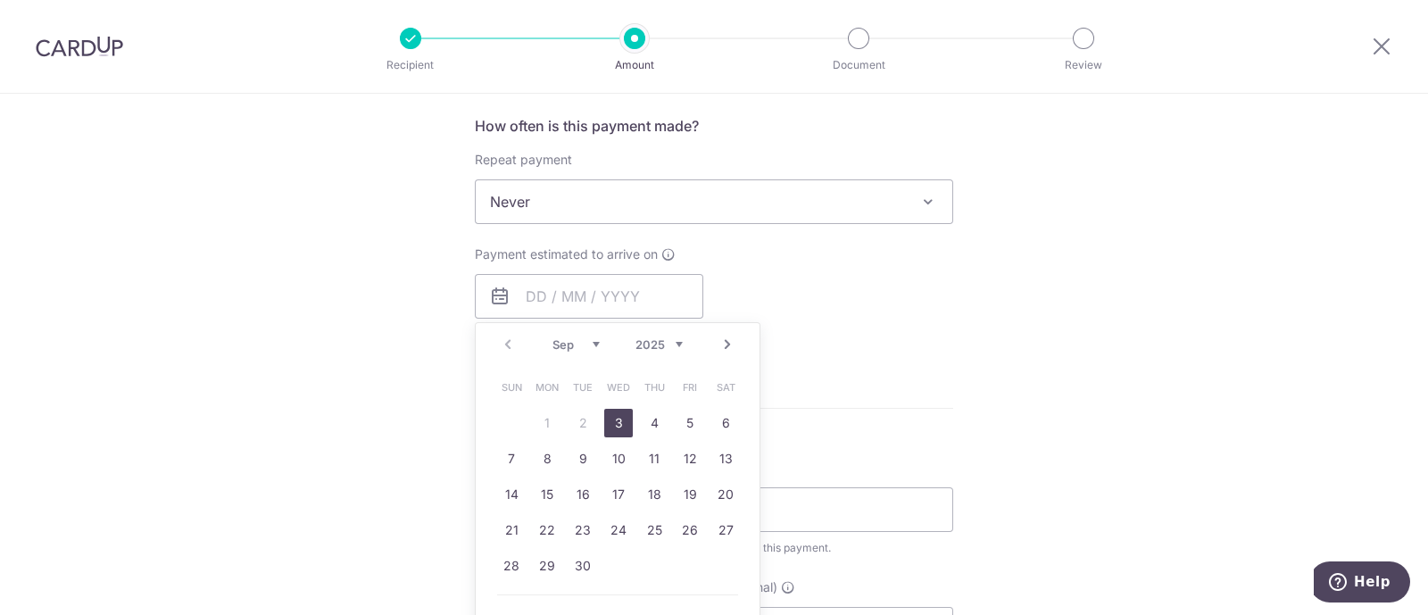
click at [618, 421] on link "3" at bounding box center [618, 423] width 29 height 29
type input "03/09/2025"
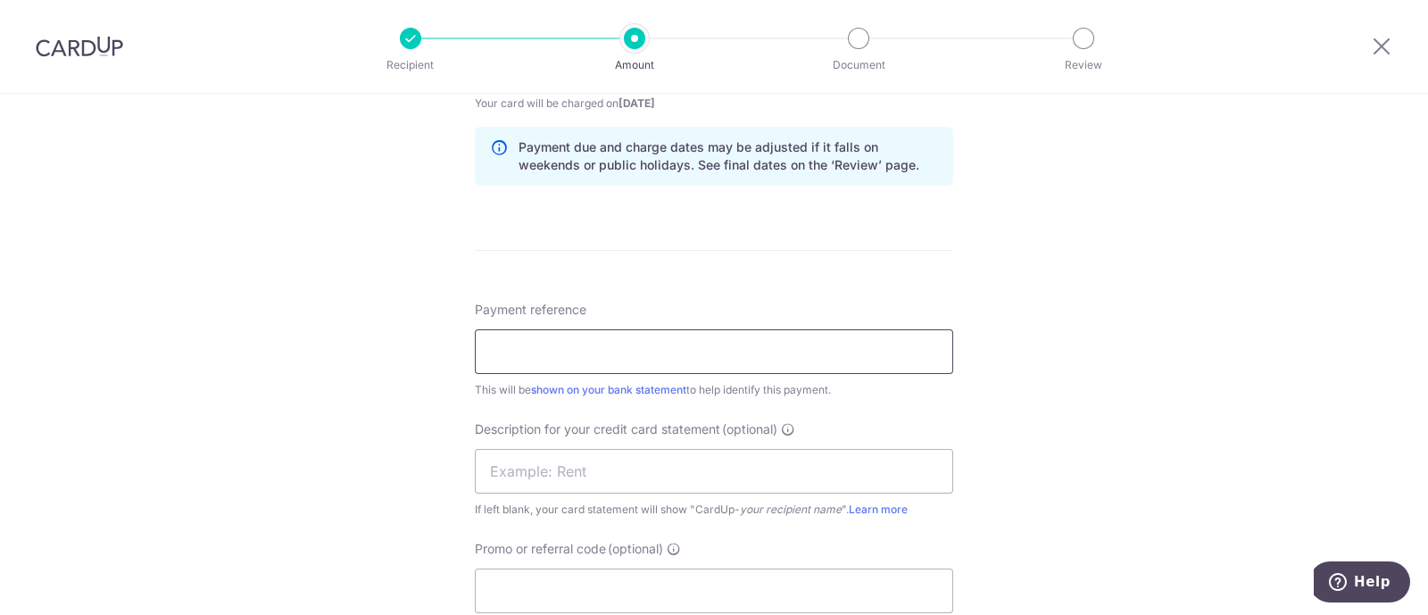
scroll to position [1004, 0]
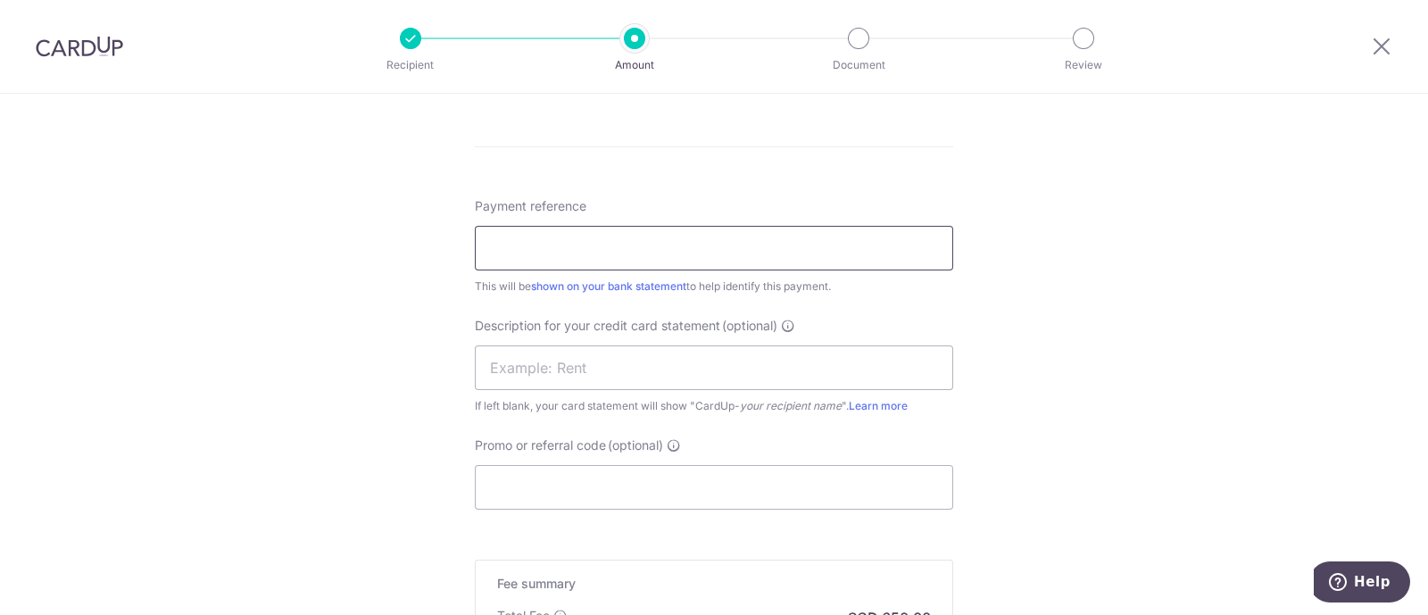
click at [617, 234] on input "Payment reference" at bounding box center [714, 248] width 478 height 45
click at [510, 243] on input "[DATE] PAYROLL3of4" at bounding box center [714, 248] width 478 height 45
type input "JUL2025 PAYROLL2of4"
click at [595, 359] on input "text" at bounding box center [714, 367] width 478 height 45
click at [502, 368] on input "JUN2025 PAYROLL" at bounding box center [714, 367] width 478 height 45
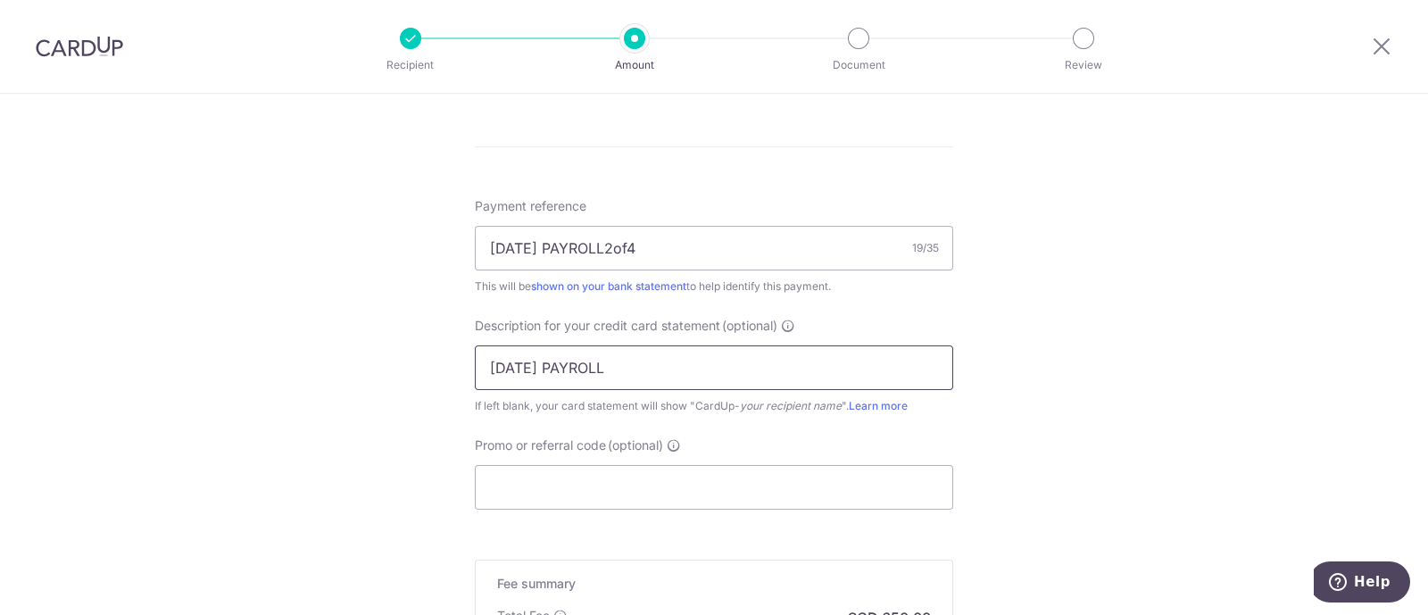
type input "JUL2025 PAYROLL"
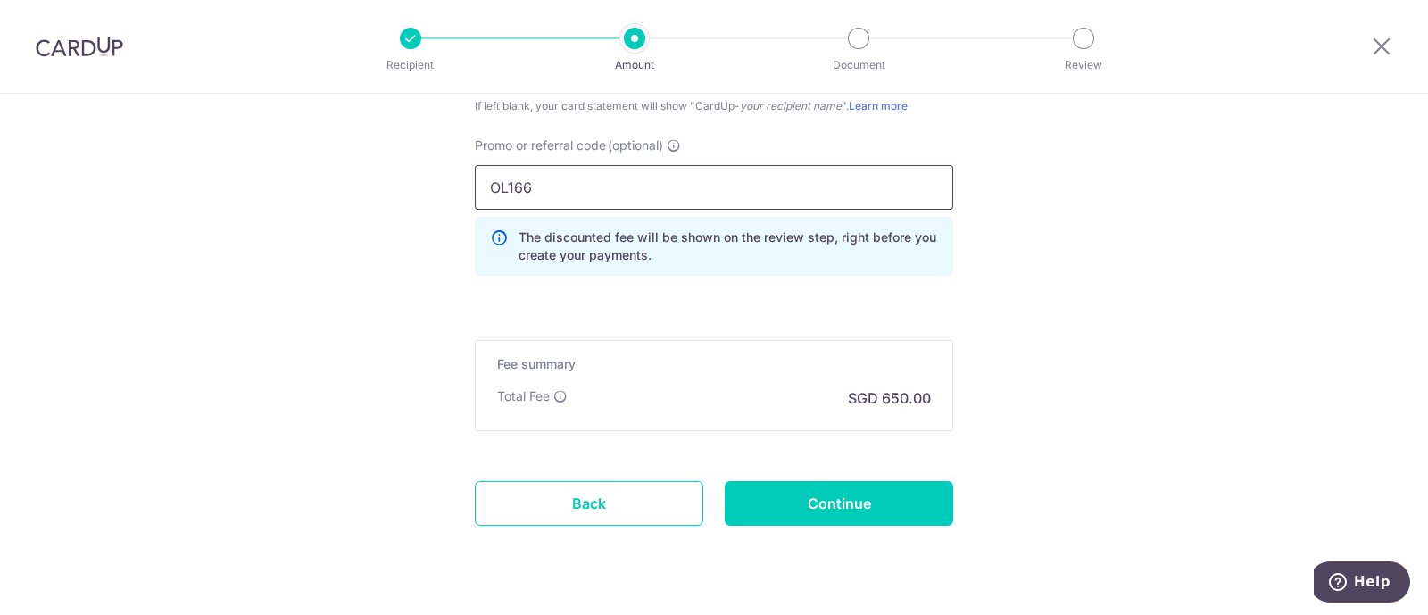
scroll to position [1345, 0]
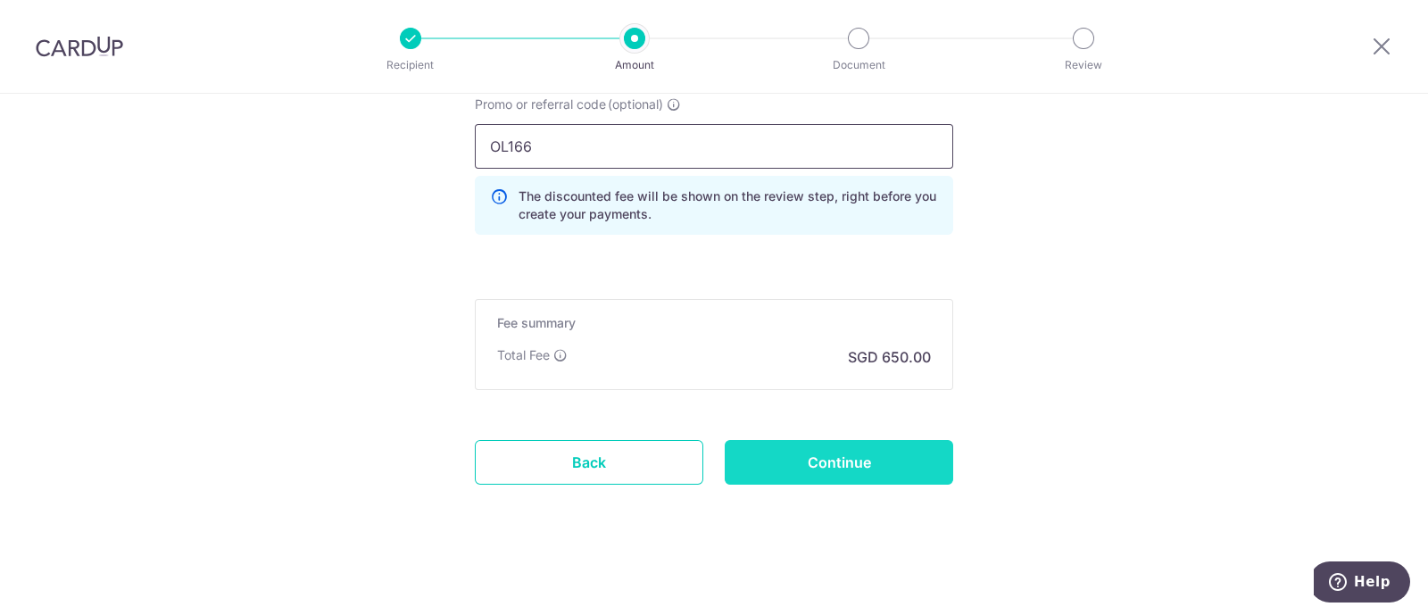
type input "OL166"
click at [816, 471] on input "Continue" at bounding box center [838, 462] width 228 height 45
type input "Create Schedule"
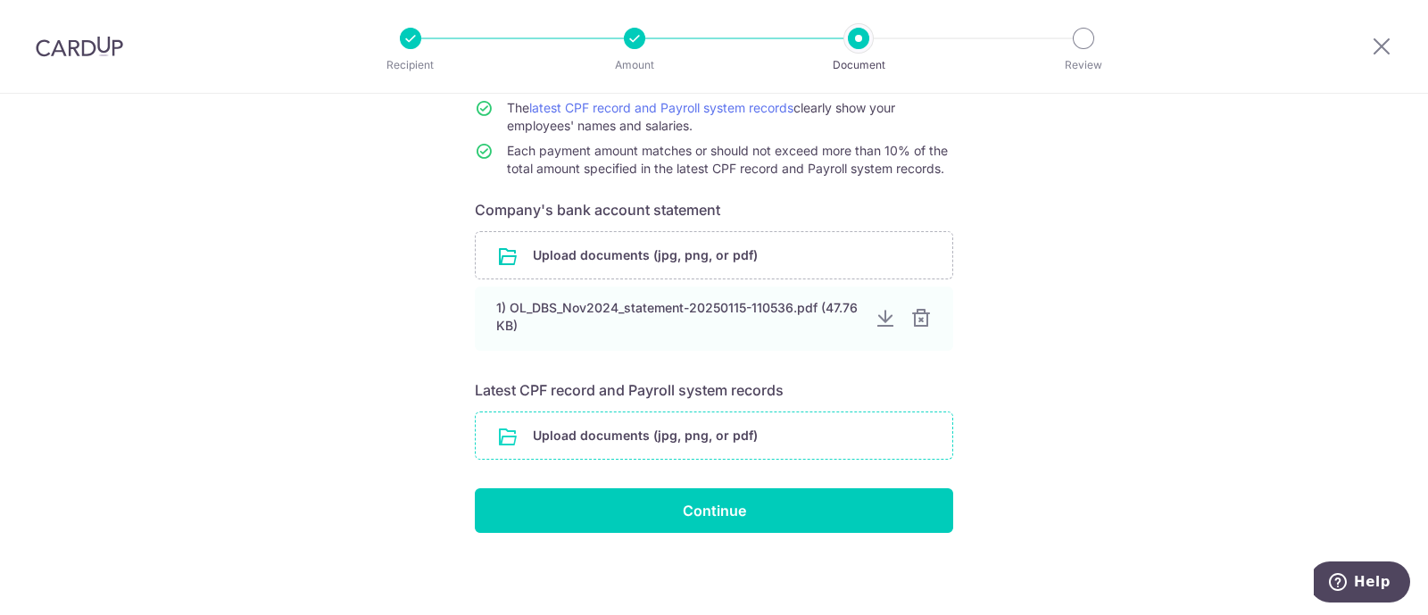
click at [741, 416] on input "file" at bounding box center [714, 435] width 476 height 46
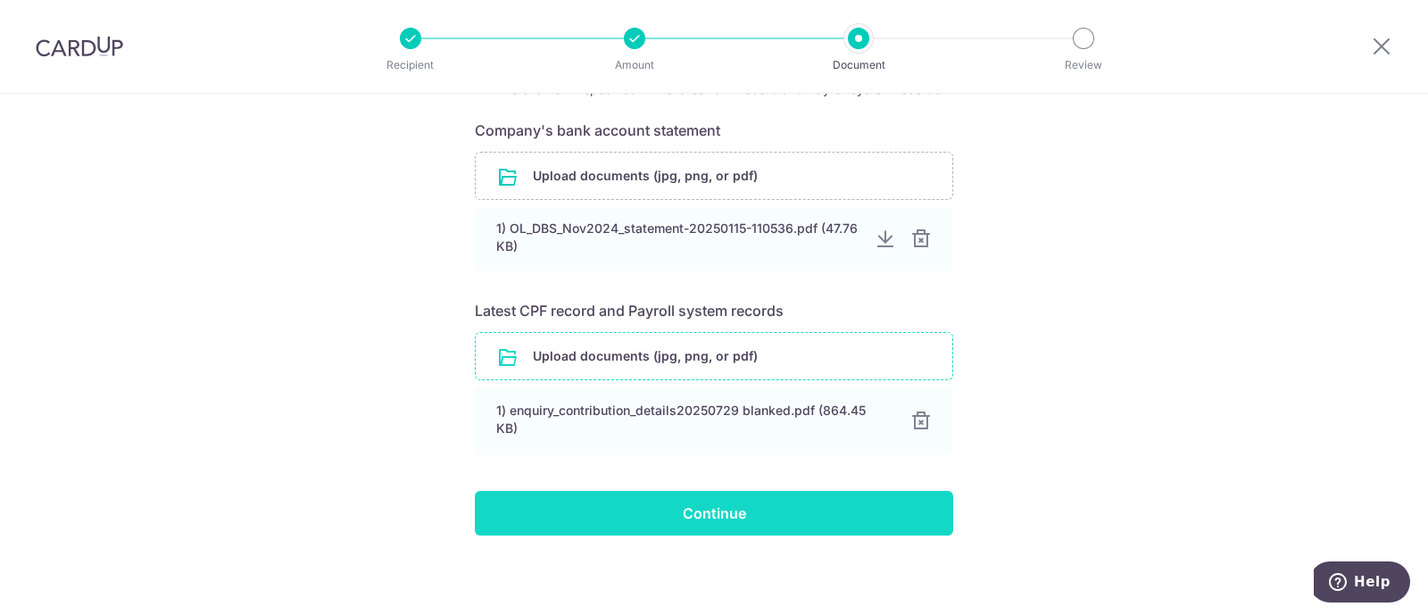
scroll to position [296, 0]
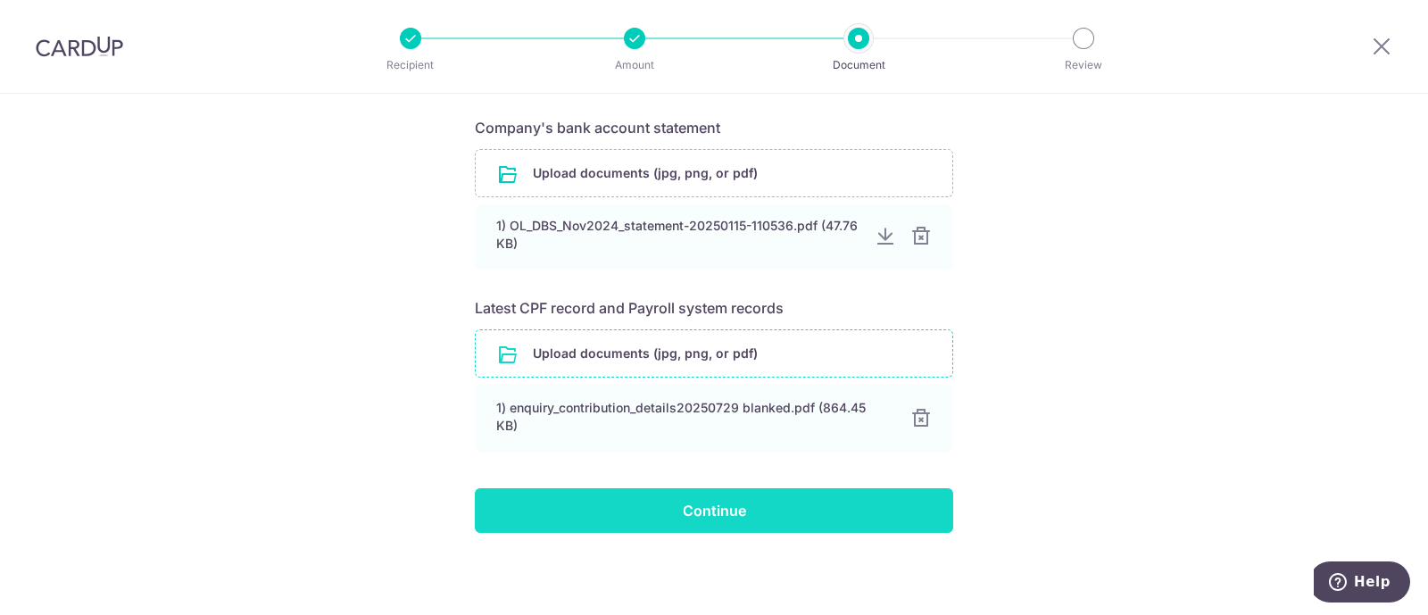
click at [739, 506] on input "Continue" at bounding box center [714, 510] width 478 height 45
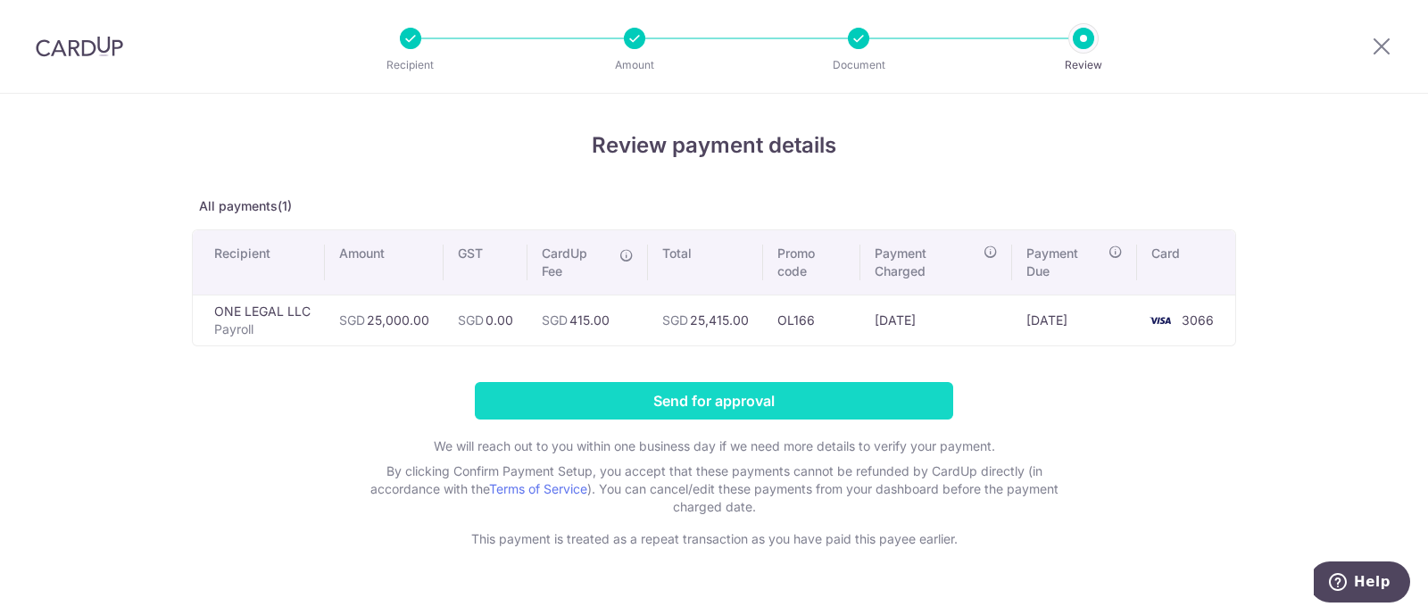
click at [710, 401] on input "Send for approval" at bounding box center [714, 400] width 478 height 37
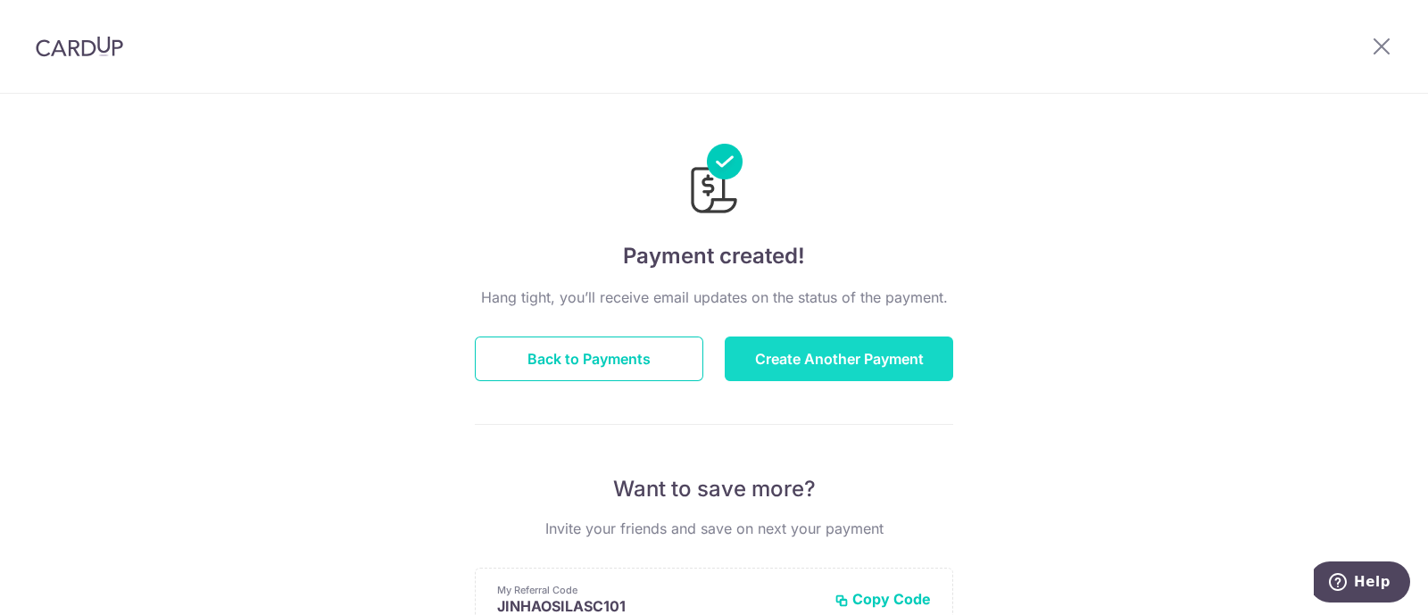
click at [857, 355] on button "Create Another Payment" at bounding box center [838, 358] width 228 height 45
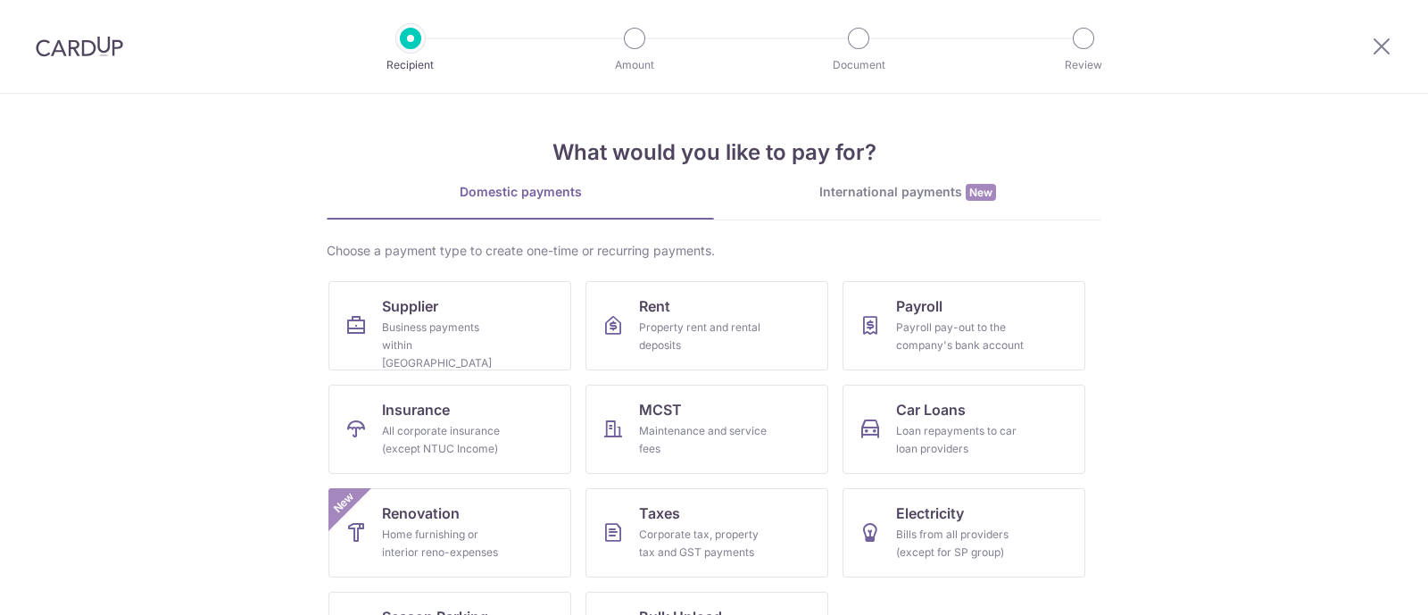
click at [870, 319] on icon at bounding box center [869, 325] width 21 height 21
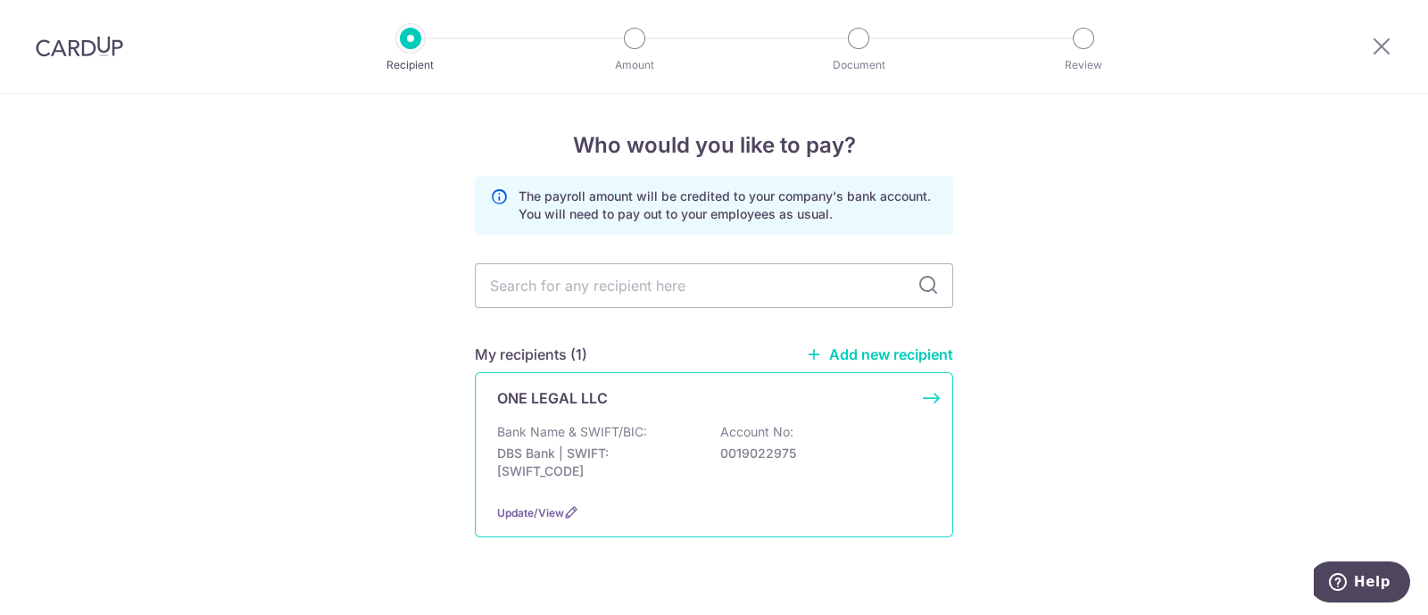
click at [603, 439] on p "Bank Name & SWIFT/BIC:" at bounding box center [572, 432] width 150 height 18
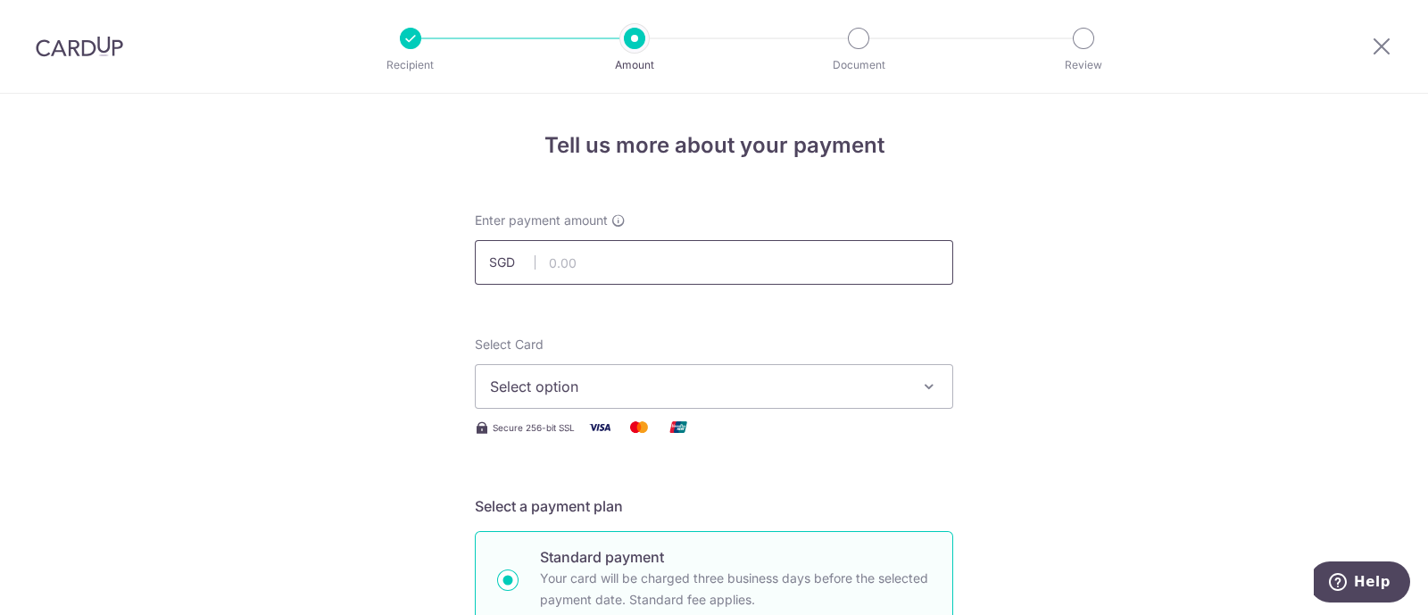
click at [616, 256] on input "text" at bounding box center [714, 262] width 478 height 45
click at [732, 258] on input "text" at bounding box center [714, 262] width 478 height 45
type input "25,000.00"
click at [607, 382] on span "Select option" at bounding box center [698, 386] width 416 height 21
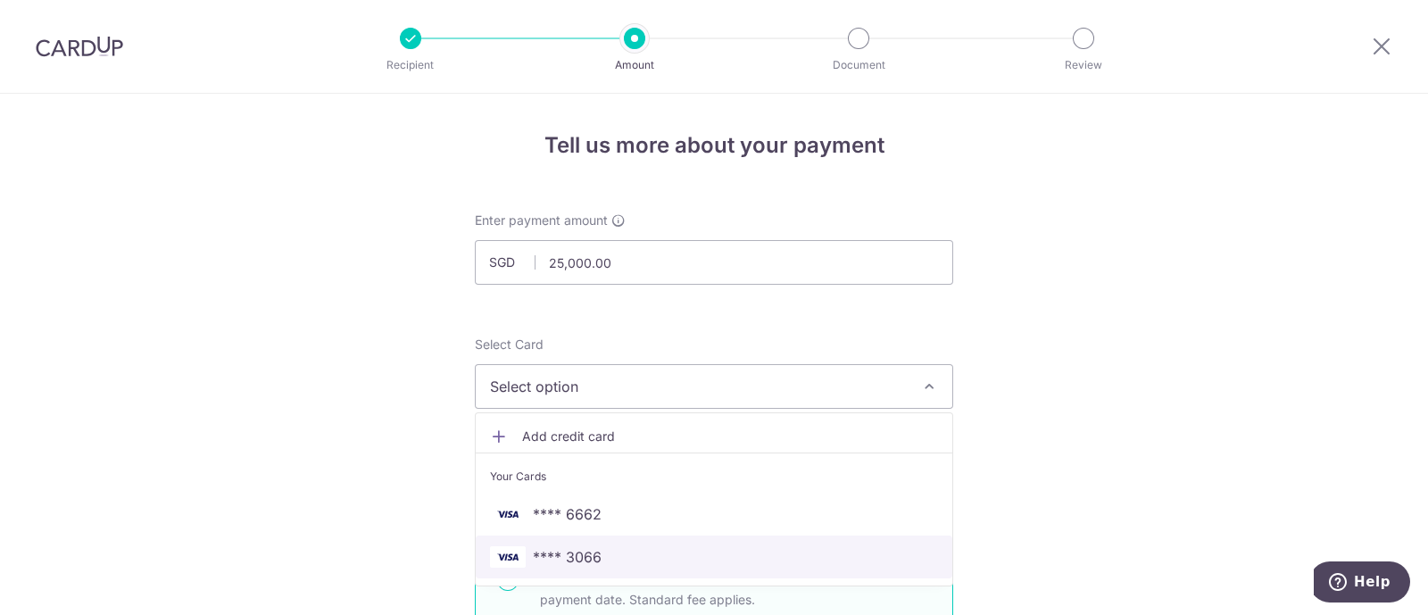
click at [605, 553] on span "**** 3066" at bounding box center [714, 556] width 448 height 21
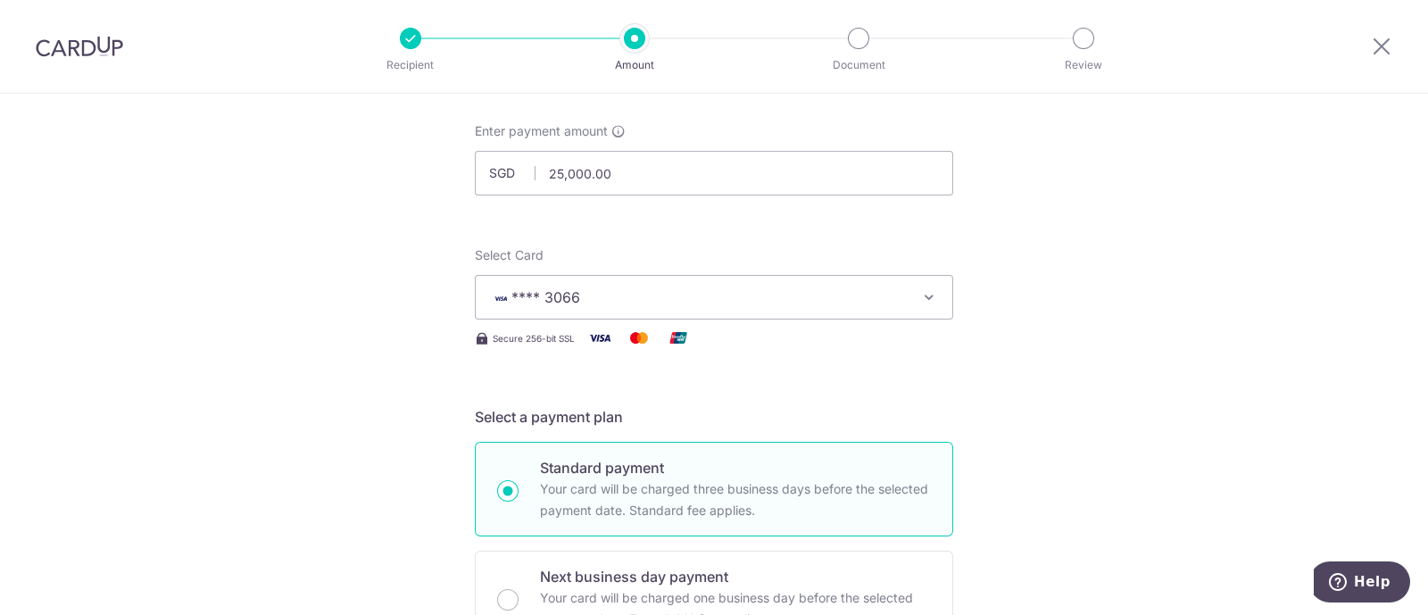
scroll to position [445, 0]
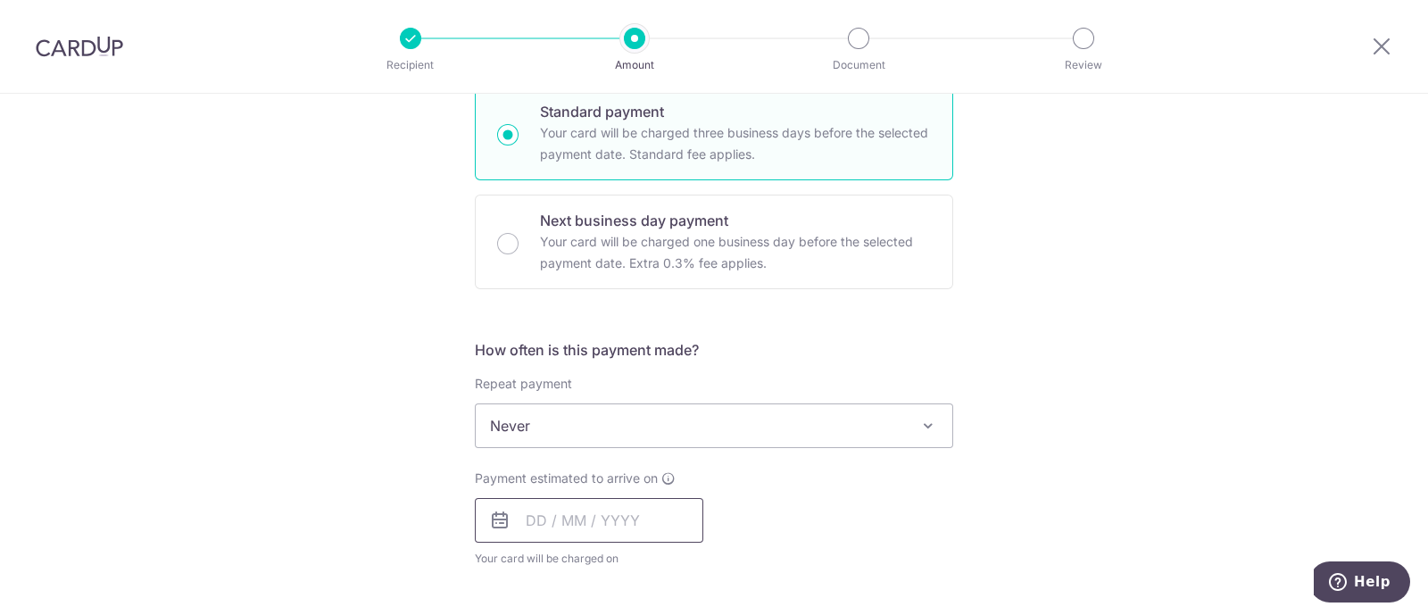
click at [600, 529] on input "text" at bounding box center [589, 520] width 228 height 45
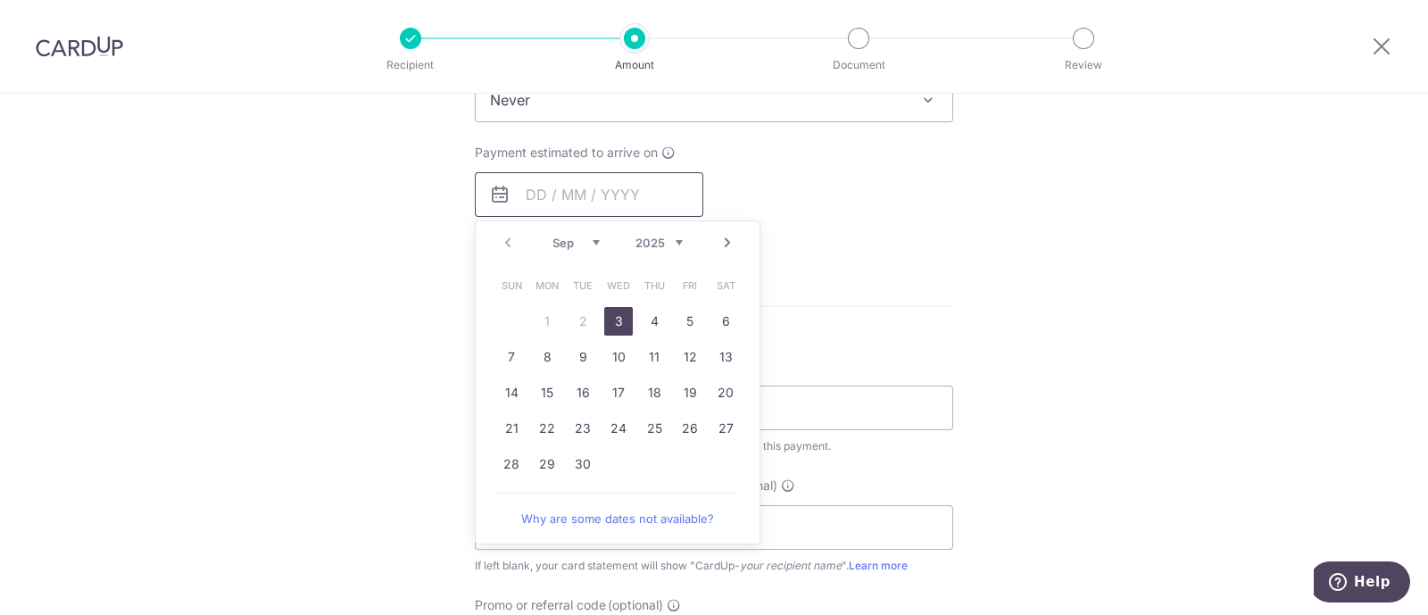
scroll to position [780, 0]
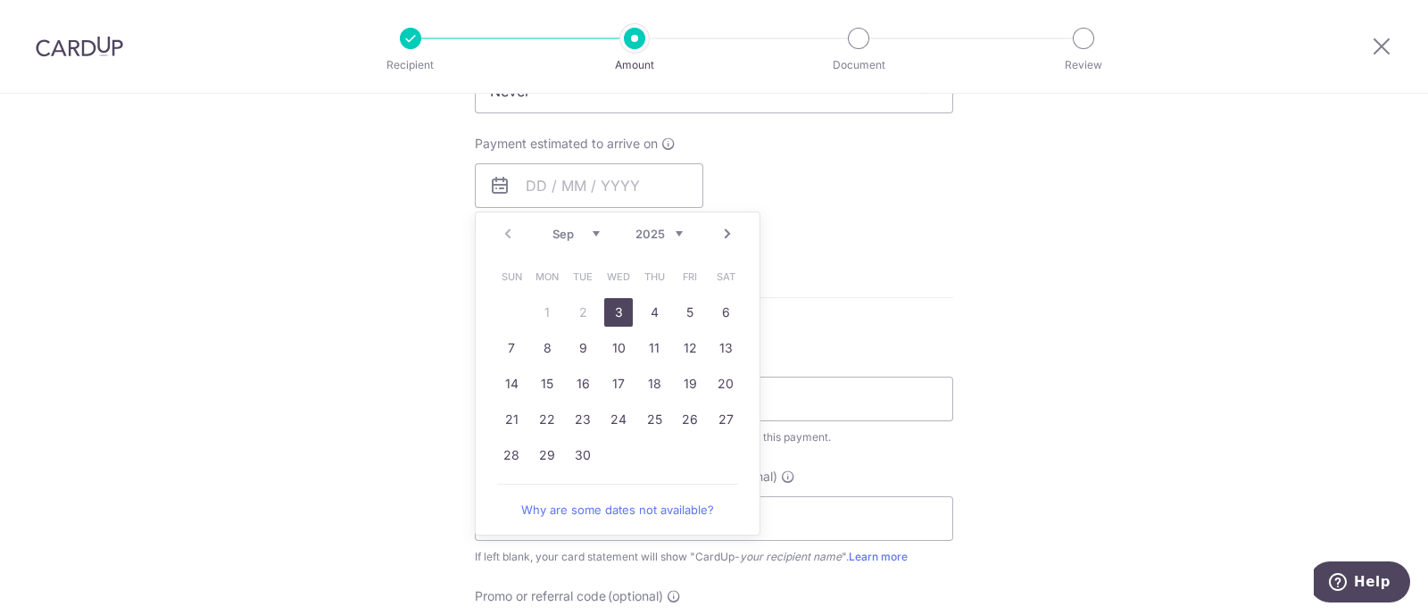
click at [620, 304] on link "3" at bounding box center [618, 312] width 29 height 29
type input "03/09/2025"
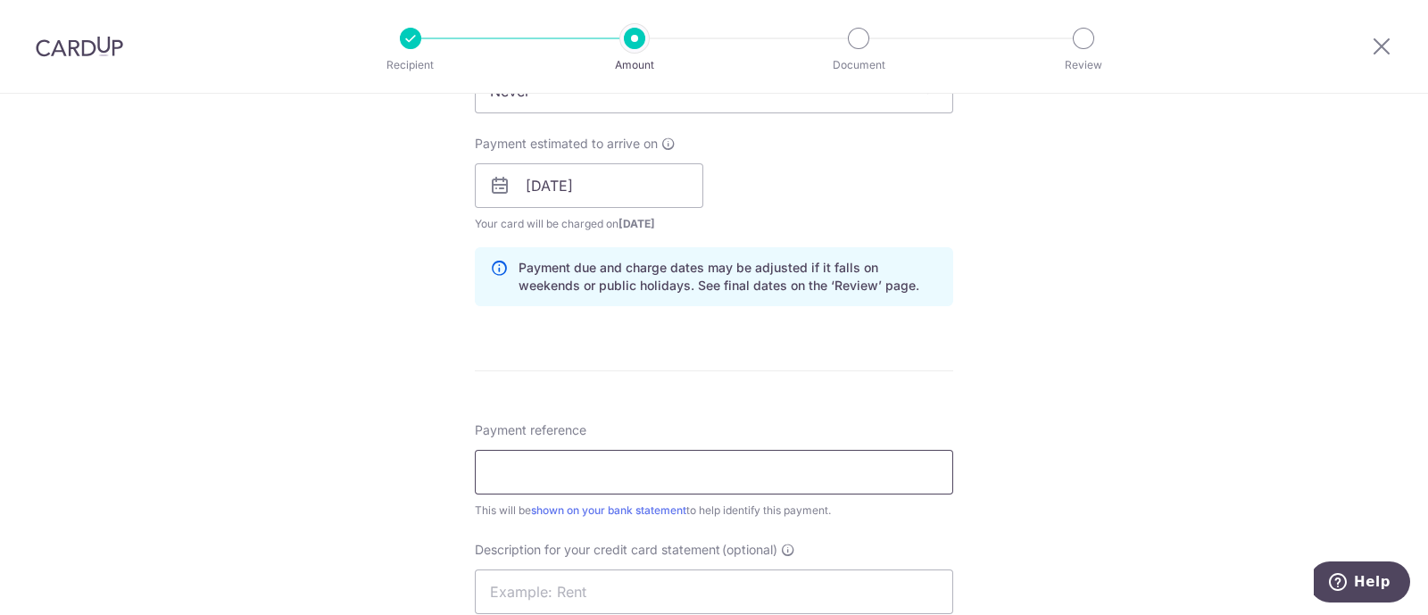
click at [559, 476] on input "Payment reference" at bounding box center [714, 472] width 478 height 45
click at [509, 466] on input "JUN2025 PAYROLL3of4" at bounding box center [714, 472] width 478 height 45
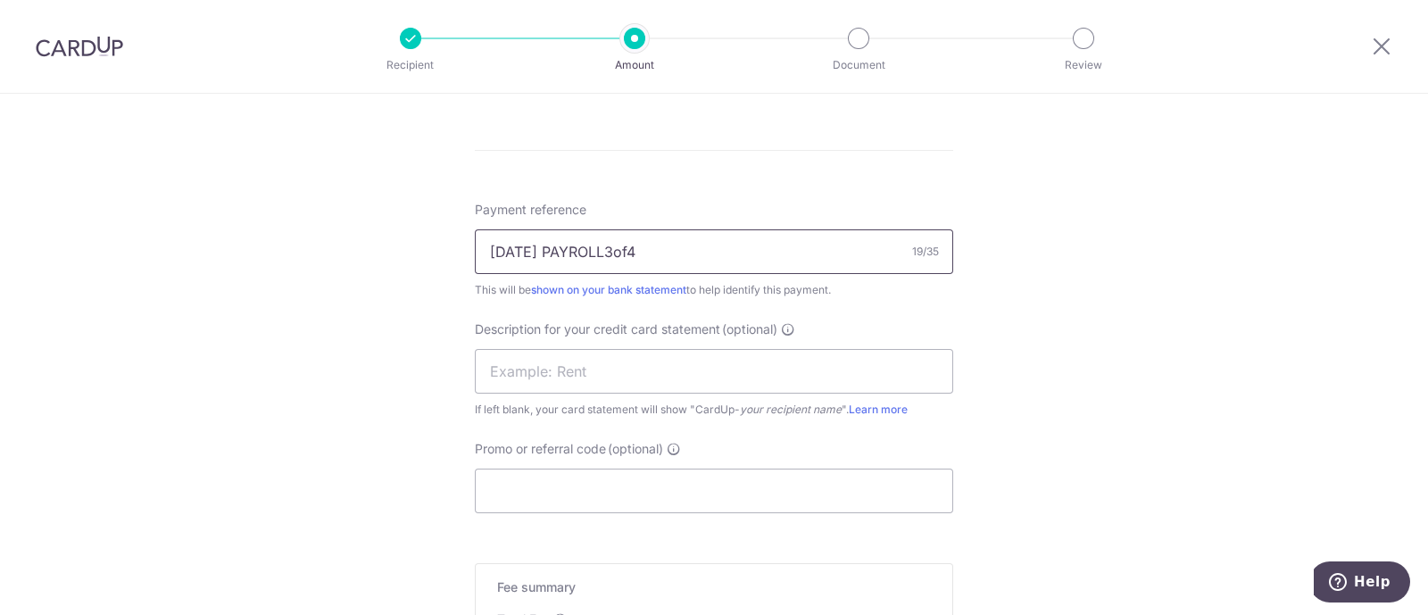
scroll to position [1004, 0]
type input "JUL2025 PAYROLL3of4"
click at [571, 363] on input "text" at bounding box center [714, 367] width 478 height 45
drag, startPoint x: 504, startPoint y: 366, endPoint x: 518, endPoint y: 371, distance: 15.2
click at [518, 371] on input "JUN2025 PAYROLL" at bounding box center [714, 367] width 478 height 45
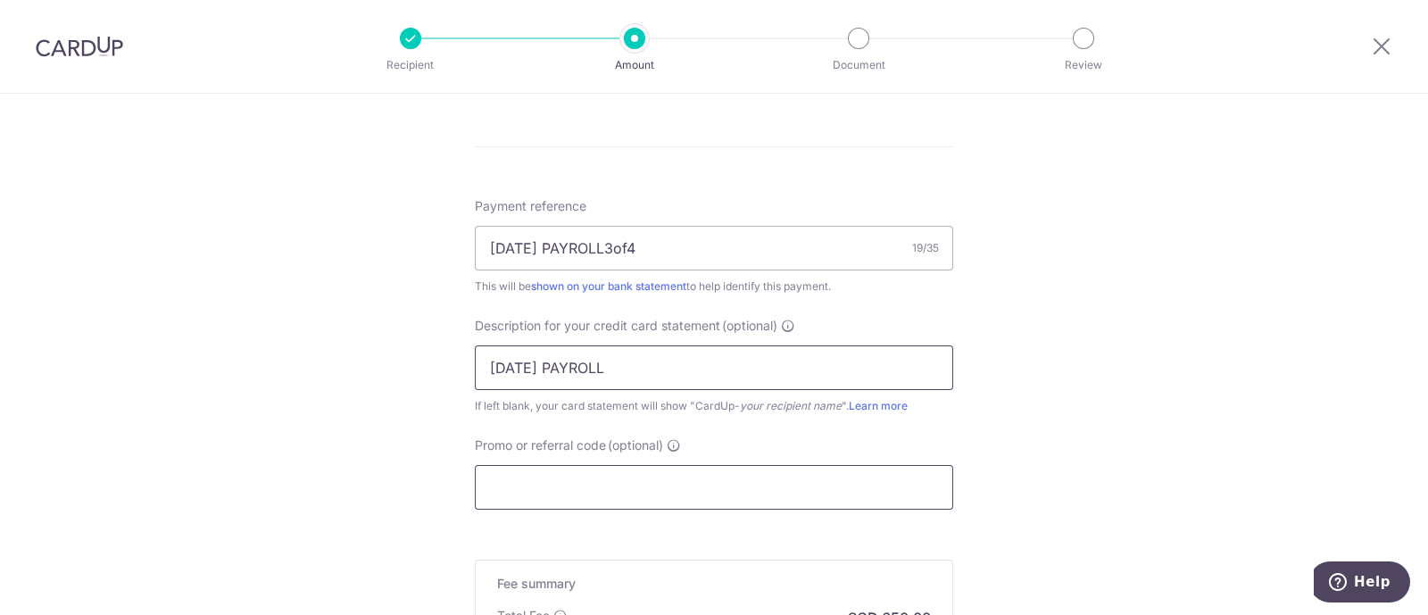
type input "JUL2025 PAYROLL"
click at [584, 496] on input "Promo or referral code (optional)" at bounding box center [714, 487] width 478 height 45
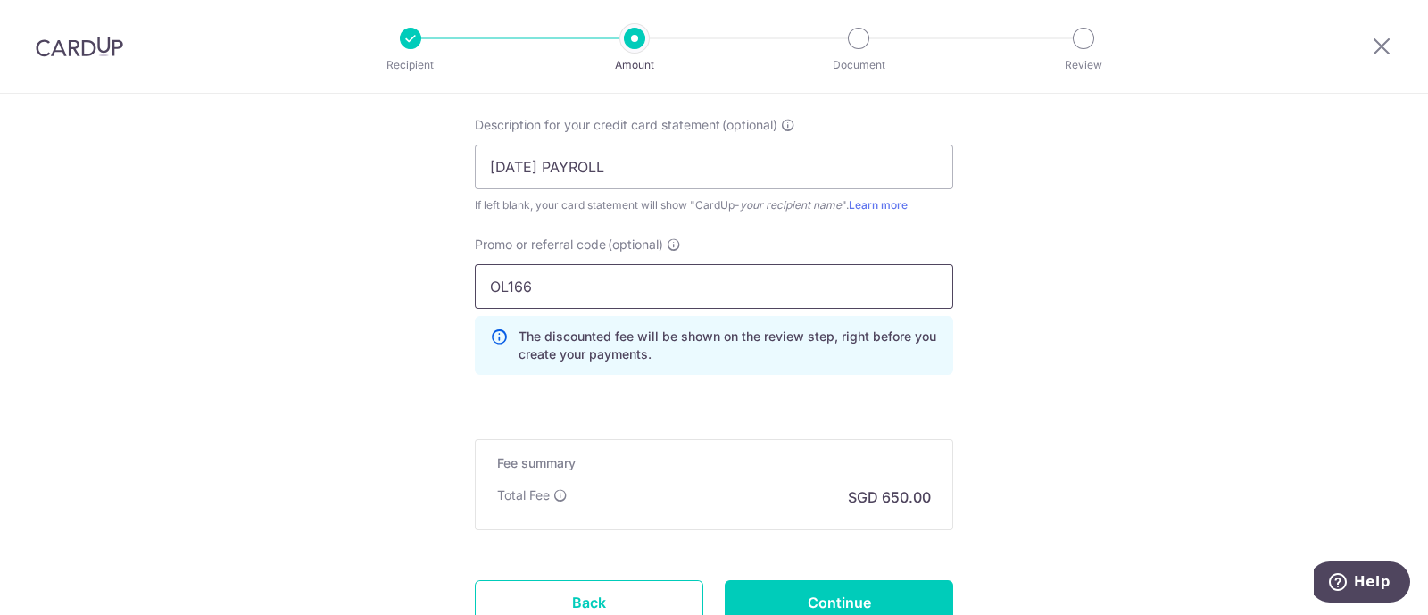
scroll to position [1227, 0]
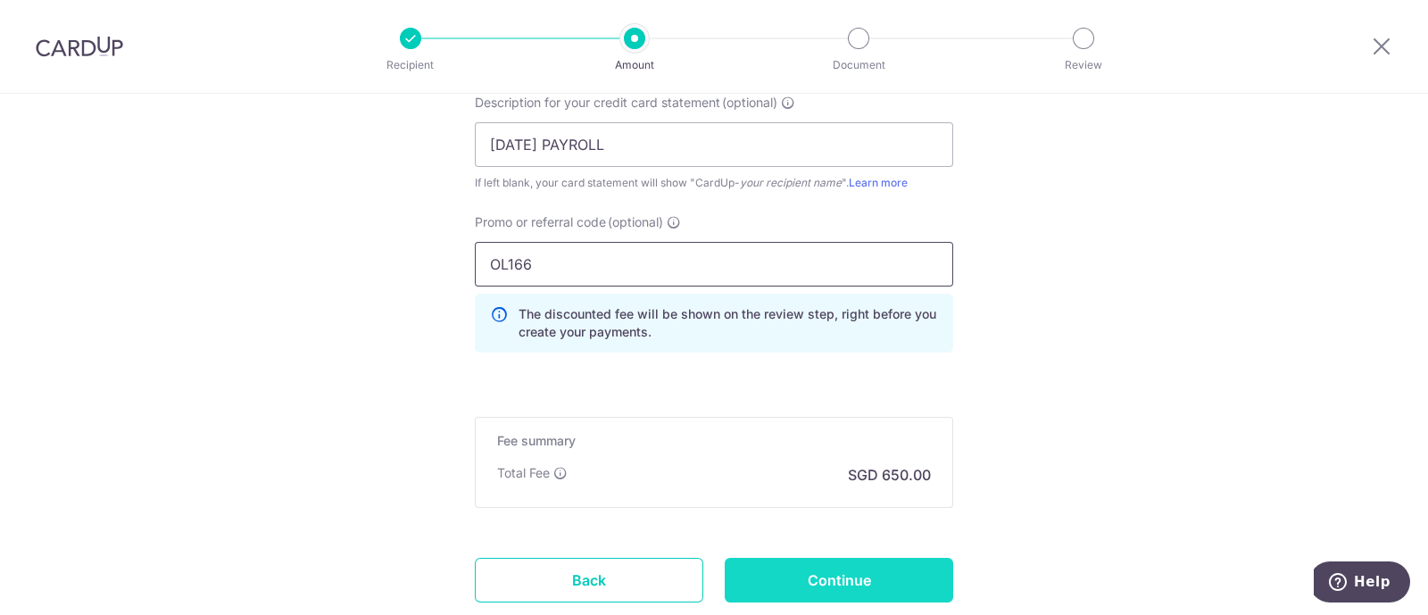
type input "OL166"
click at [861, 584] on input "Continue" at bounding box center [838, 580] width 228 height 45
type input "Create Schedule"
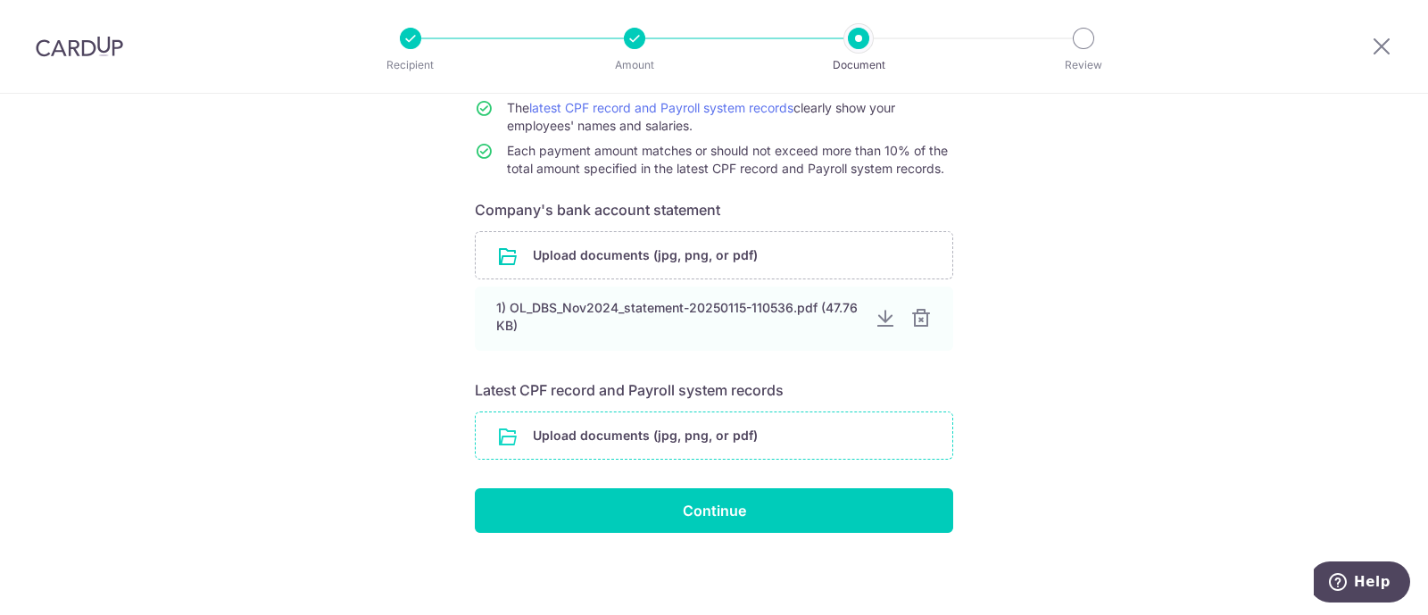
click at [684, 434] on input "file" at bounding box center [714, 435] width 476 height 46
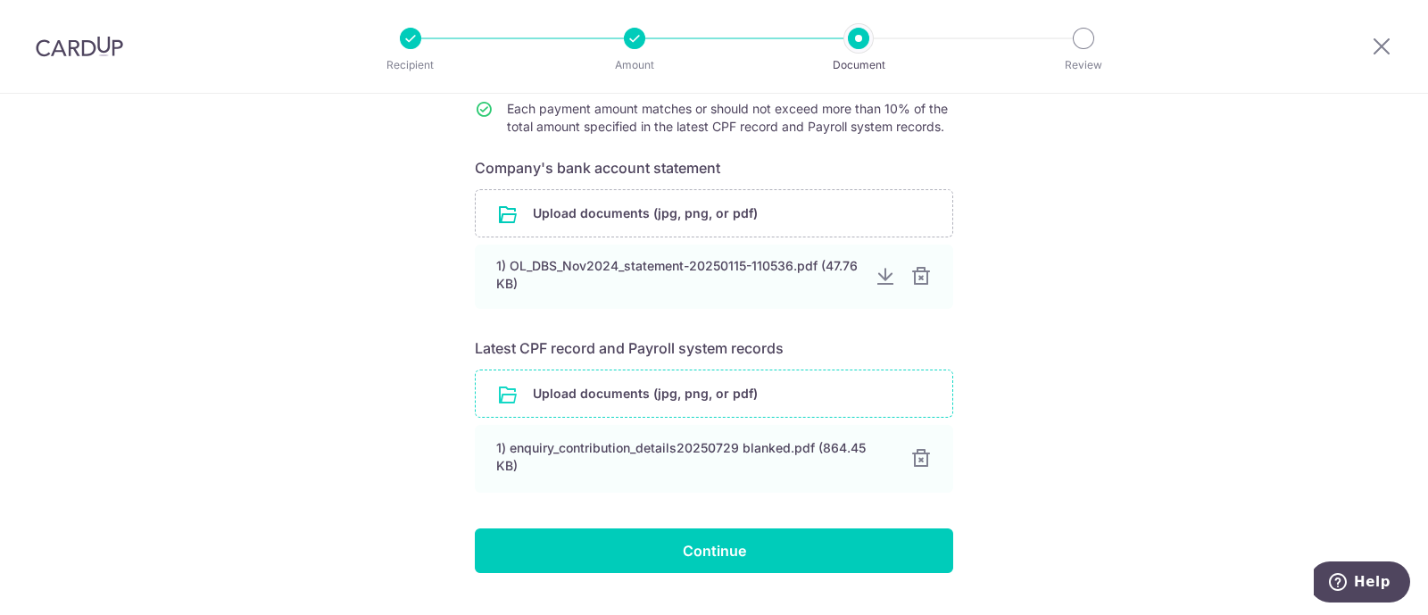
scroll to position [296, 0]
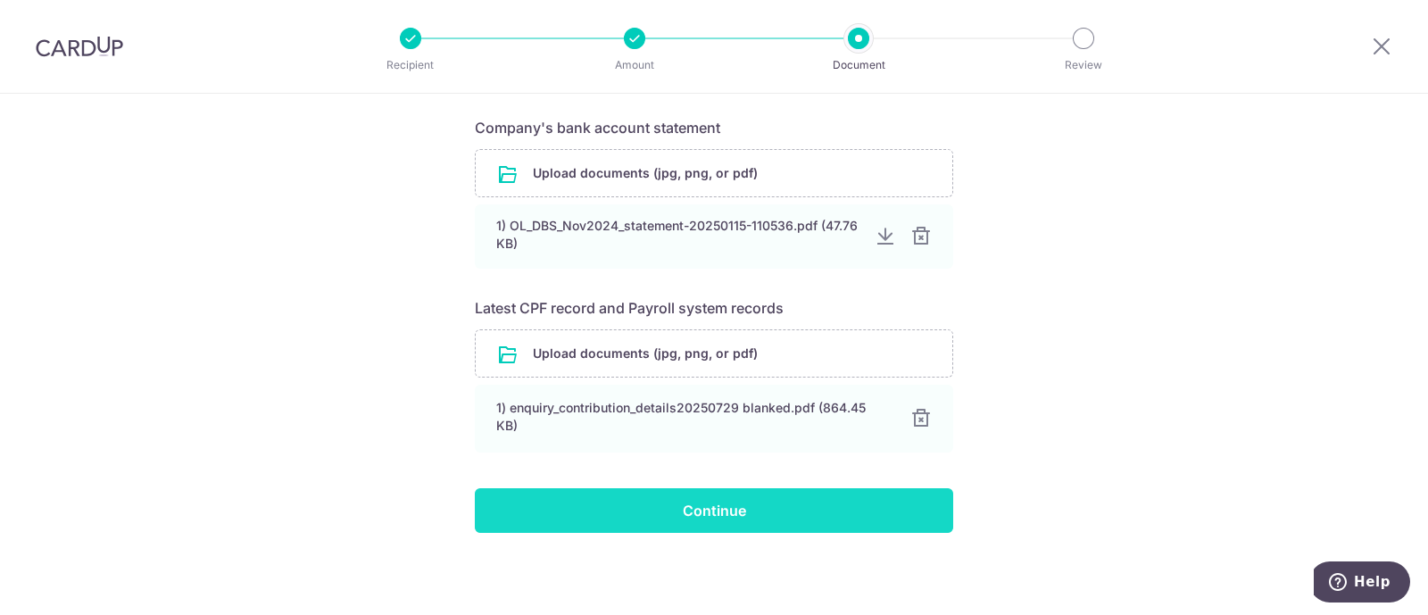
click at [733, 505] on input "Continue" at bounding box center [714, 510] width 478 height 45
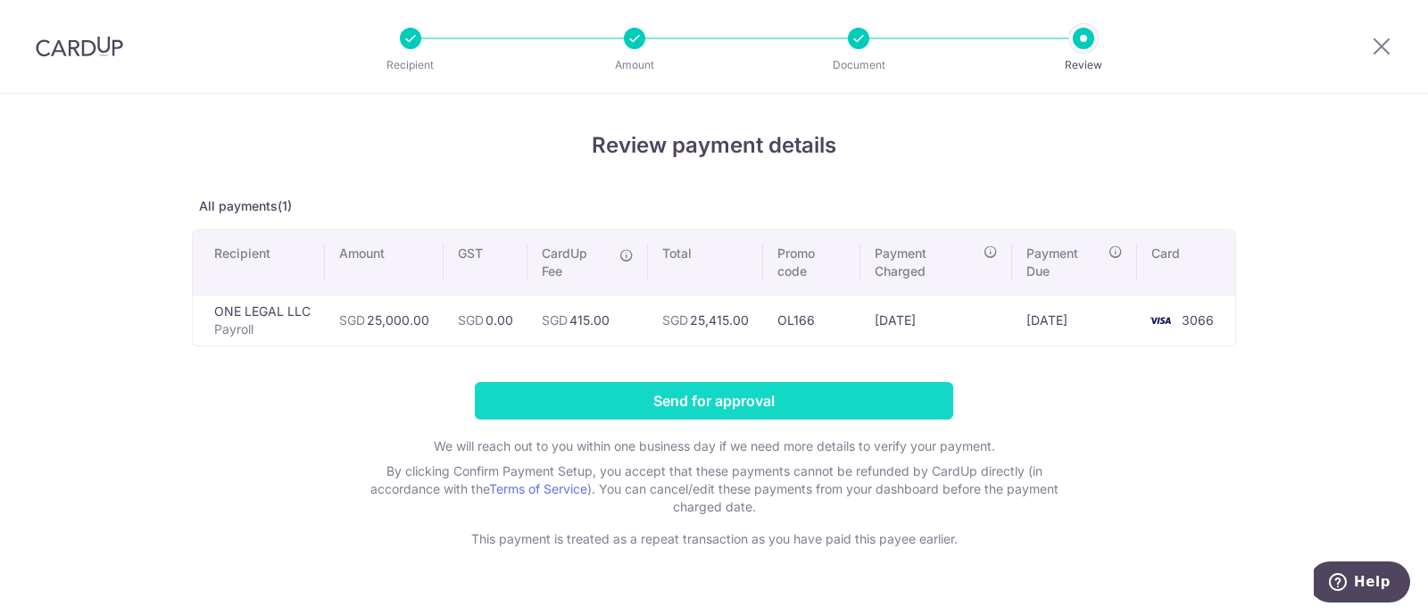
click at [733, 399] on input "Send for approval" at bounding box center [714, 400] width 478 height 37
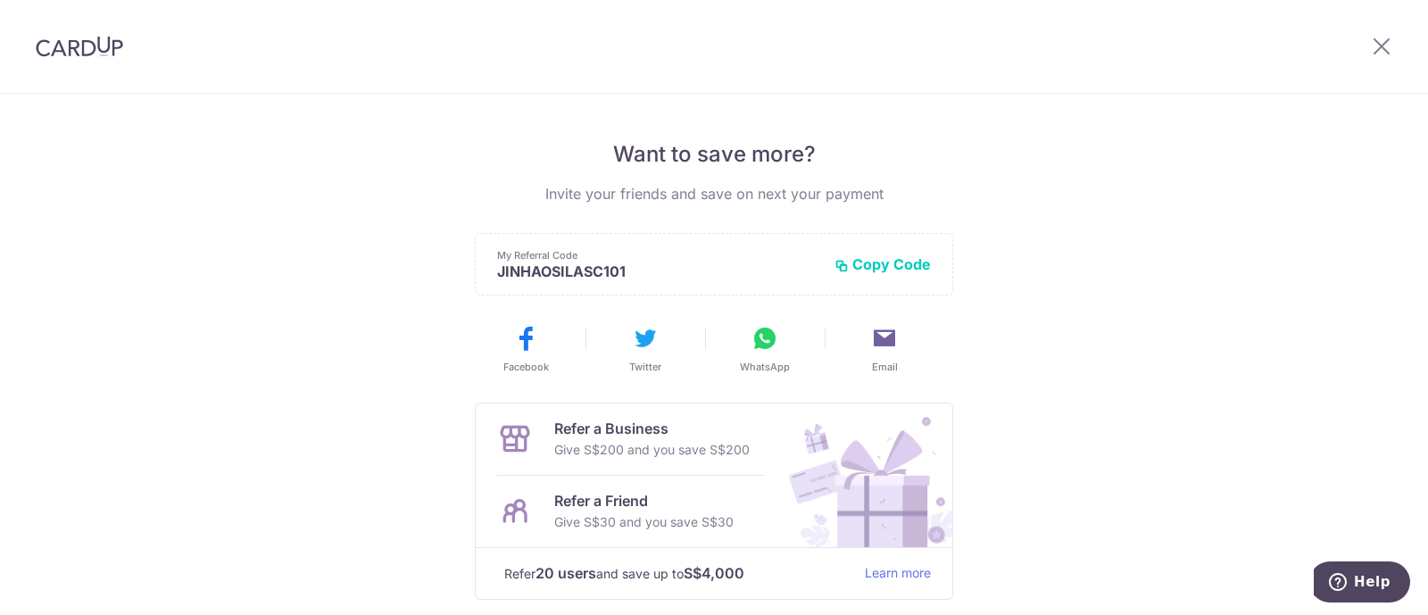
scroll to position [111, 0]
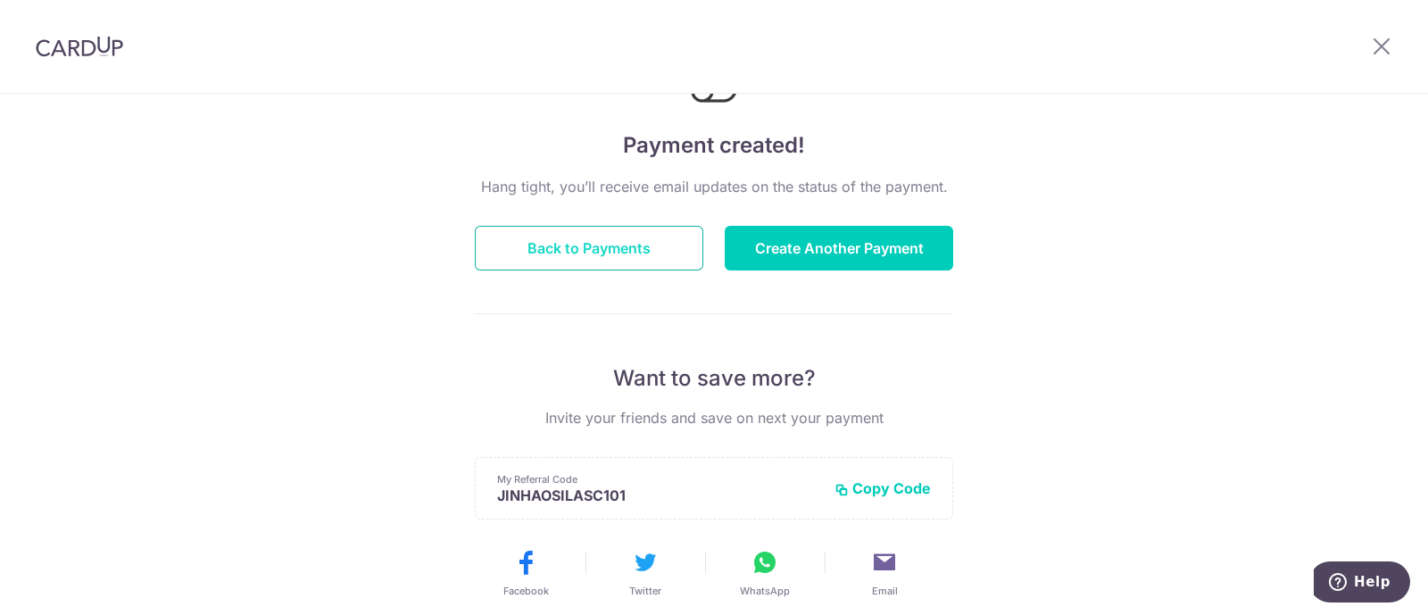
click at [627, 241] on button "Back to Payments" at bounding box center [589, 248] width 228 height 45
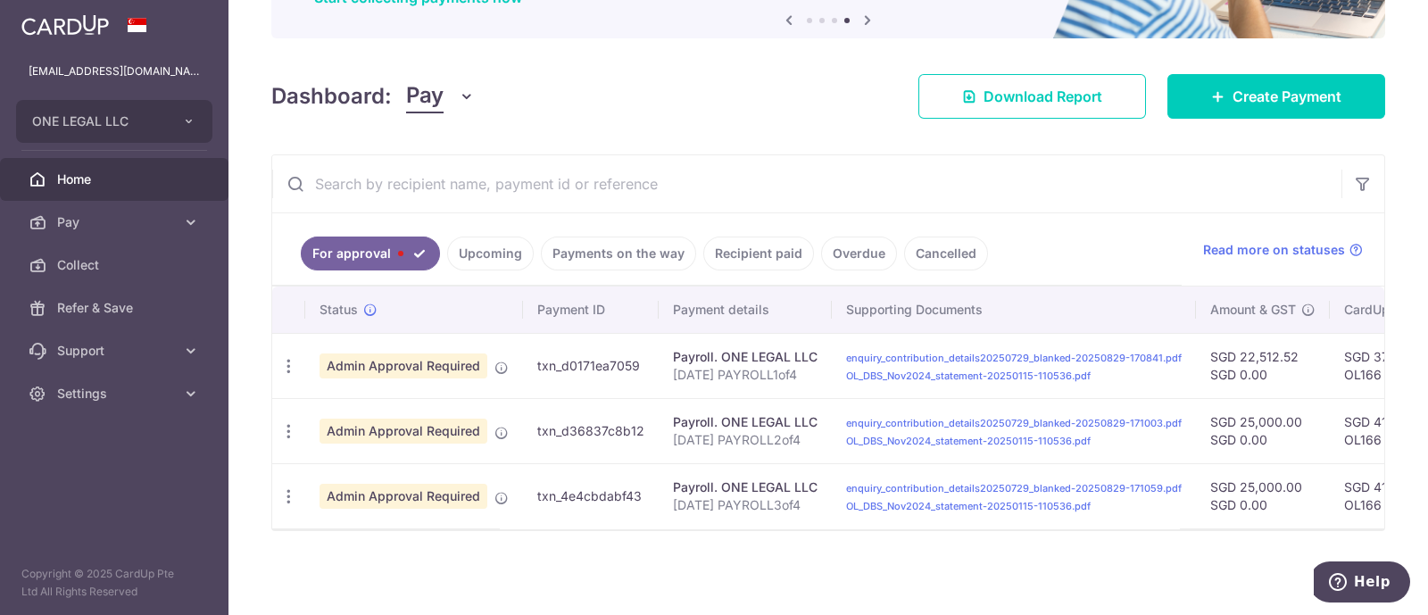
scroll to position [198, 0]
